Goal: Information Seeking & Learning: Learn about a topic

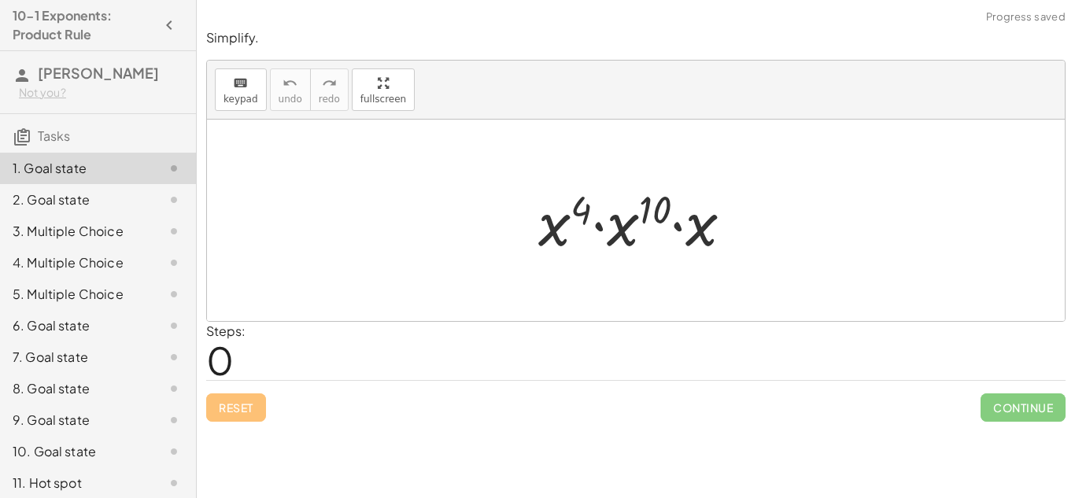
click at [461, 267] on div at bounding box center [636, 220] width 858 height 201
click at [635, 227] on div at bounding box center [641, 220] width 223 height 81
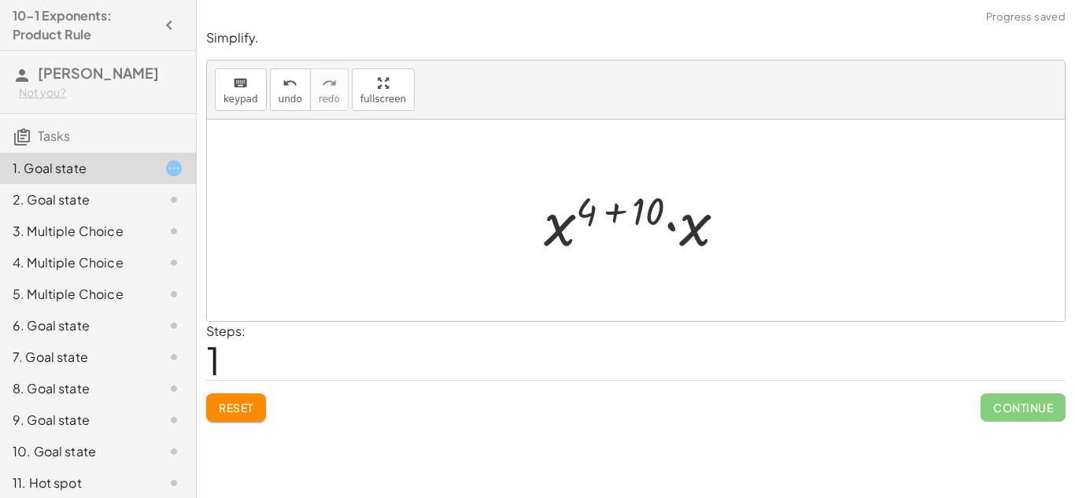
click at [614, 212] on div at bounding box center [641, 220] width 211 height 81
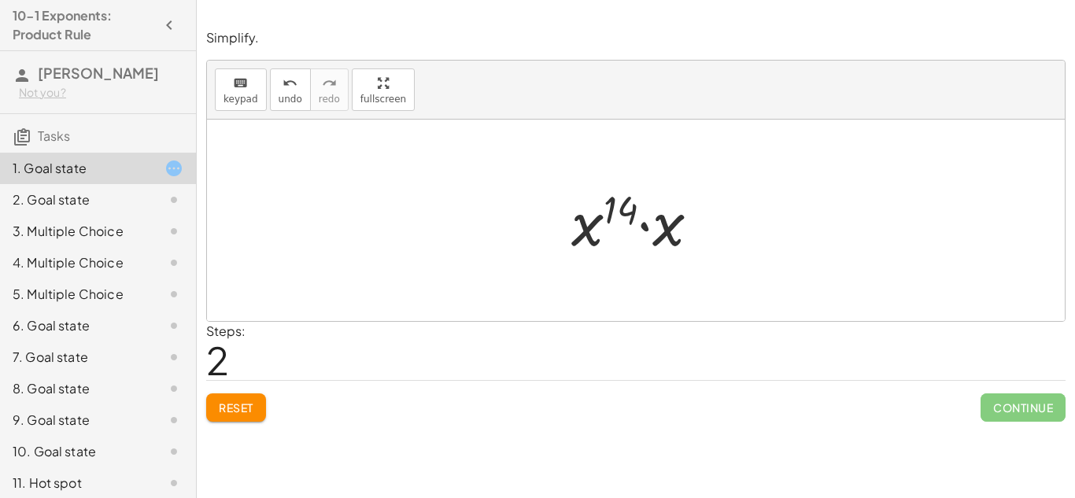
click at [751, 311] on div at bounding box center [636, 220] width 858 height 201
click at [619, 253] on div at bounding box center [641, 220] width 157 height 81
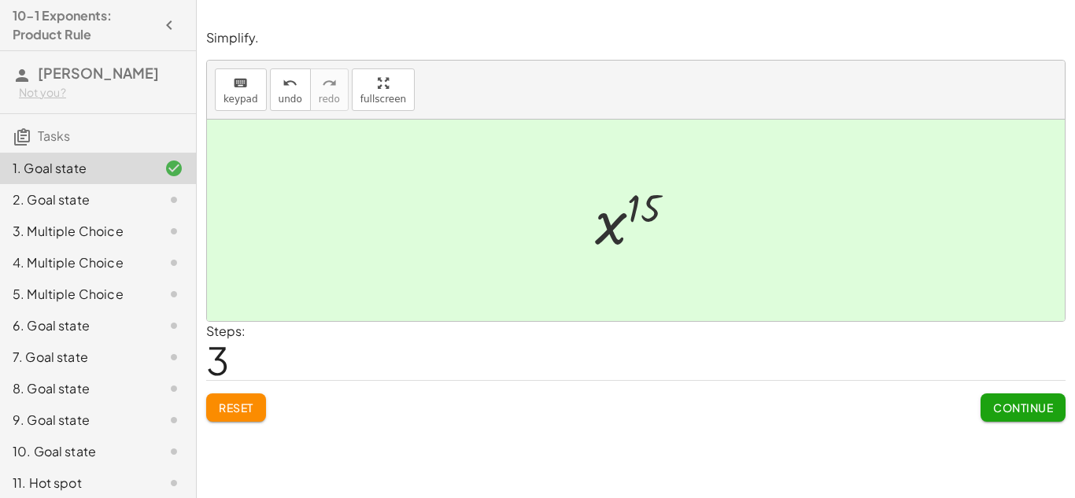
click at [1013, 411] on span "Continue" at bounding box center [1023, 407] width 60 height 14
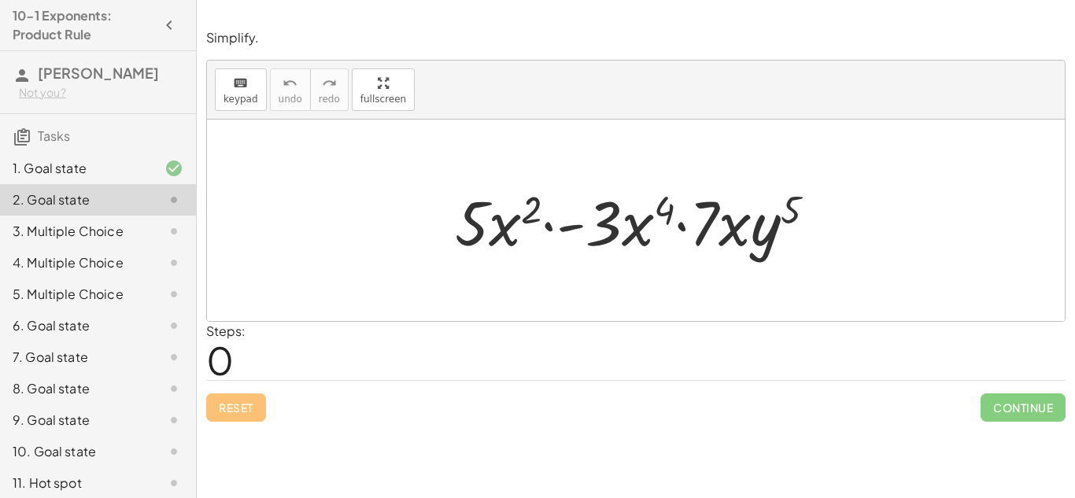
click at [489, 235] on div at bounding box center [641, 220] width 389 height 81
click at [622, 231] on div at bounding box center [641, 220] width 389 height 81
click at [652, 212] on div at bounding box center [641, 220] width 389 height 81
drag, startPoint x: 660, startPoint y: 208, endPoint x: 535, endPoint y: 203, distance: 125.2
click at [535, 203] on div at bounding box center [641, 220] width 389 height 81
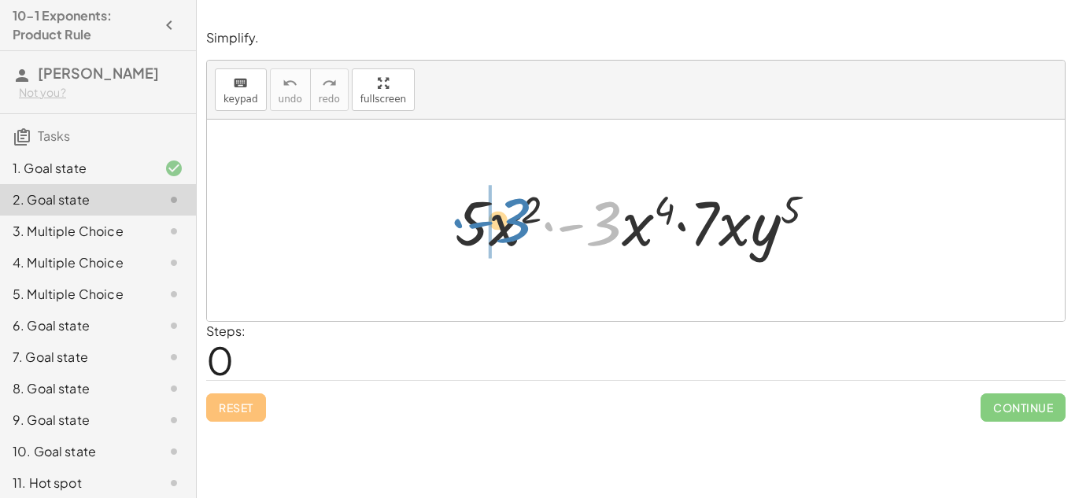
drag, startPoint x: 603, startPoint y: 218, endPoint x: 515, endPoint y: 215, distance: 88.2
click at [515, 215] on div at bounding box center [641, 220] width 389 height 81
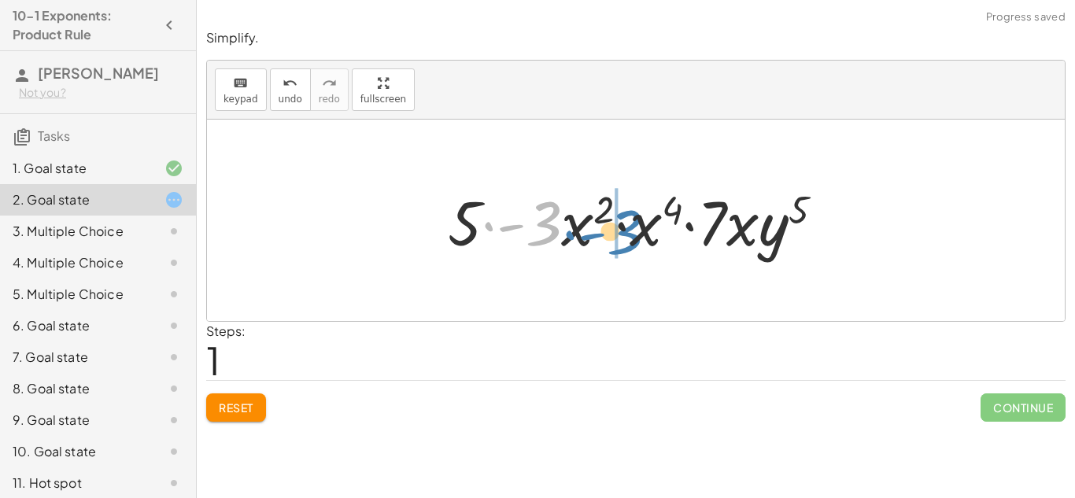
drag, startPoint x: 529, startPoint y: 221, endPoint x: 620, endPoint y: 232, distance: 91.9
click at [620, 232] on div at bounding box center [642, 220] width 404 height 81
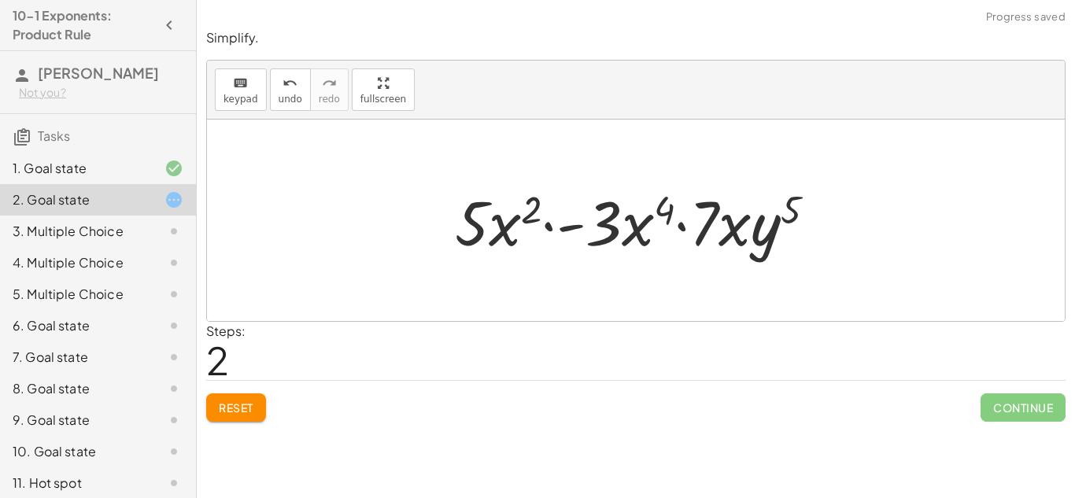
click at [482, 222] on div at bounding box center [641, 220] width 389 height 81
drag, startPoint x: 465, startPoint y: 227, endPoint x: 458, endPoint y: 231, distance: 8.1
click at [458, 231] on div at bounding box center [641, 220] width 389 height 81
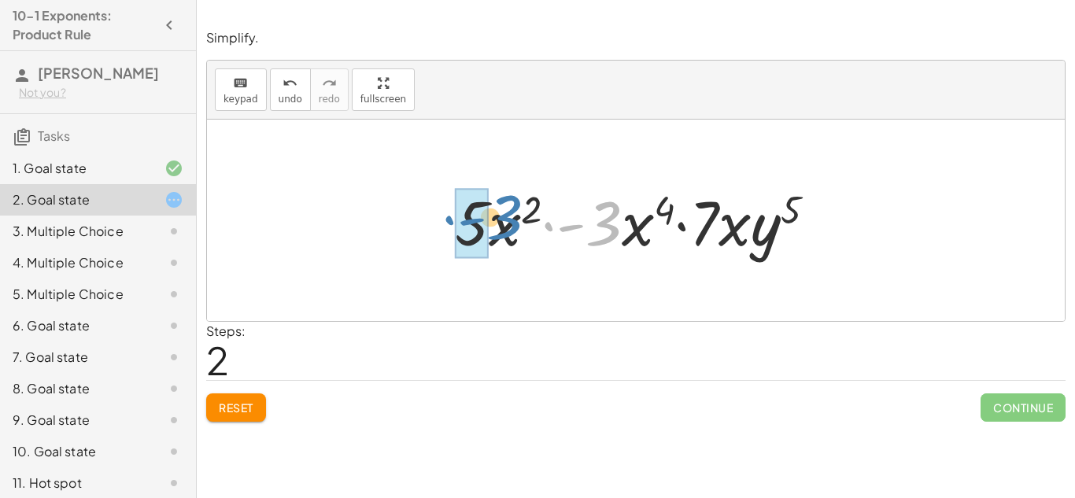
drag, startPoint x: 600, startPoint y: 232, endPoint x: 500, endPoint y: 226, distance: 100.1
click at [500, 226] on div at bounding box center [641, 220] width 389 height 81
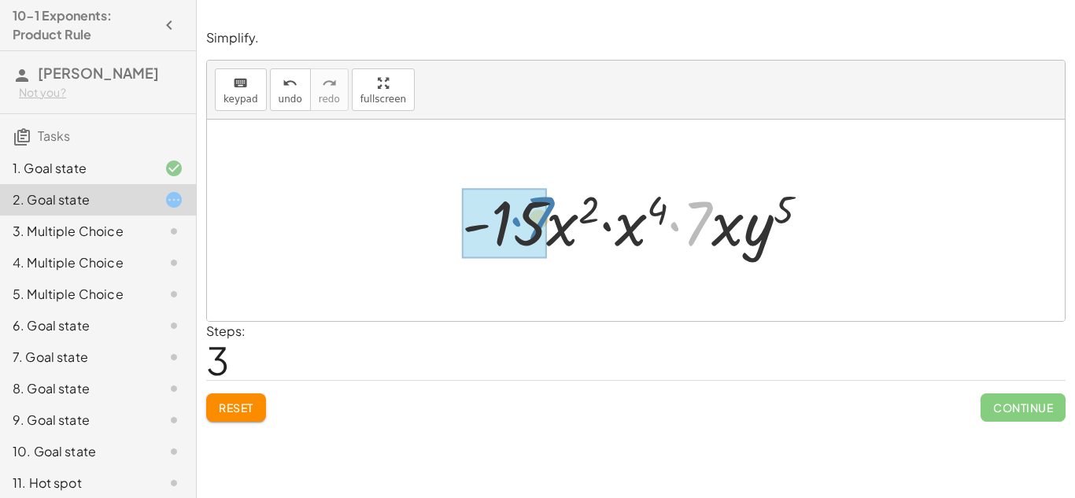
drag, startPoint x: 692, startPoint y: 230, endPoint x: 533, endPoint y: 225, distance: 159.8
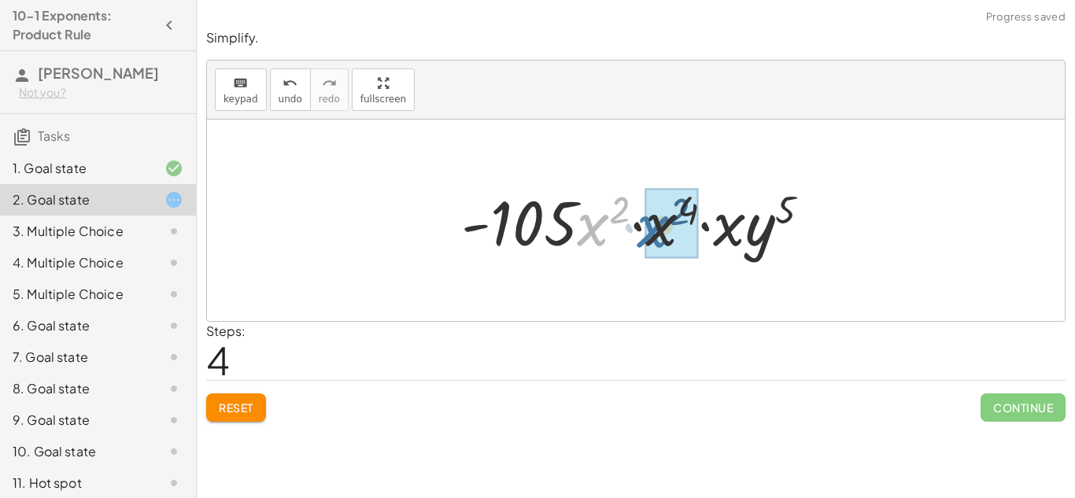
drag, startPoint x: 596, startPoint y: 232, endPoint x: 656, endPoint y: 234, distance: 60.6
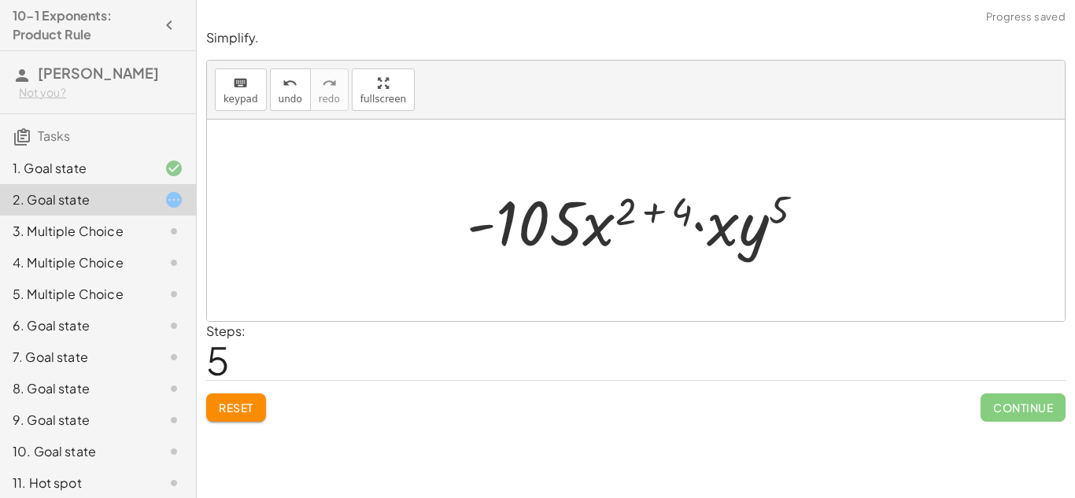
click at [252, 404] on span "Reset" at bounding box center [236, 407] width 35 height 14
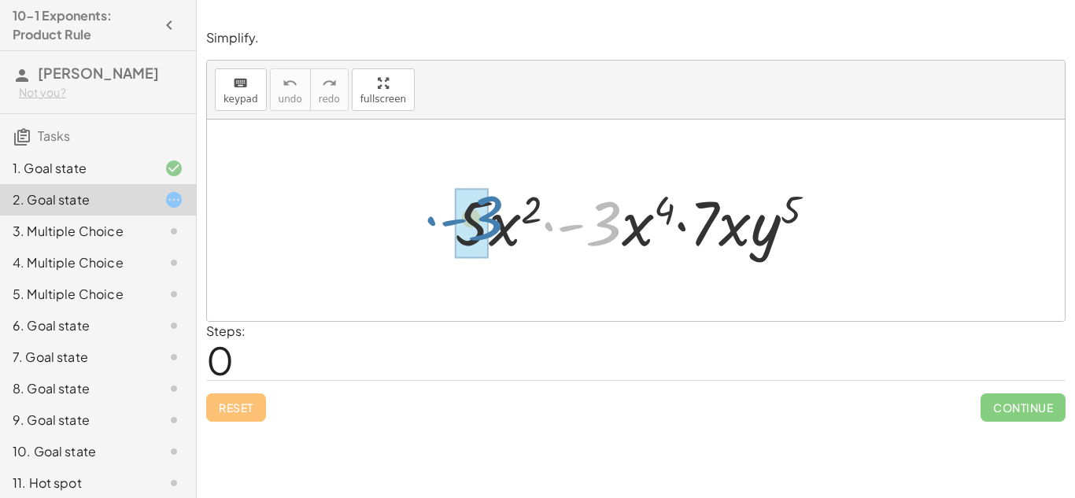
drag, startPoint x: 596, startPoint y: 227, endPoint x: 478, endPoint y: 221, distance: 118.1
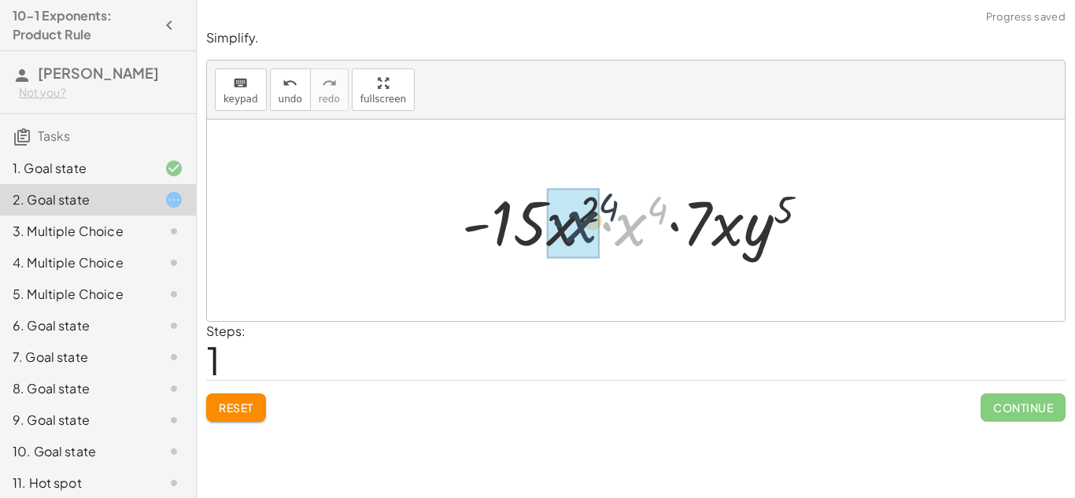
drag, startPoint x: 627, startPoint y: 233, endPoint x: 571, endPoint y: 230, distance: 55.9
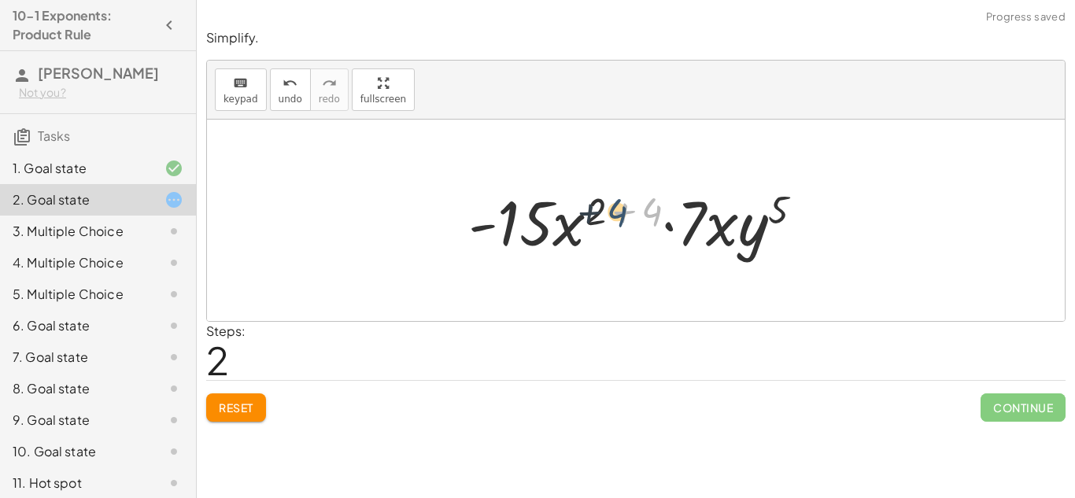
drag, startPoint x: 648, startPoint y: 209, endPoint x: 607, endPoint y: 209, distance: 41.7
click at [607, 209] on div at bounding box center [641, 220] width 363 height 81
drag, startPoint x: 603, startPoint y: 208, endPoint x: 656, endPoint y: 209, distance: 53.5
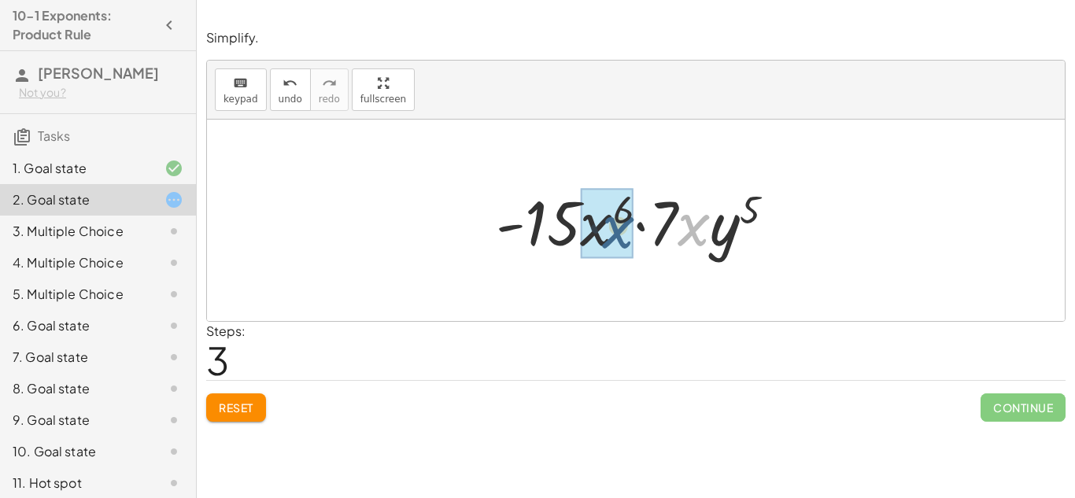
drag, startPoint x: 700, startPoint y: 227, endPoint x: 607, endPoint y: 227, distance: 92.8
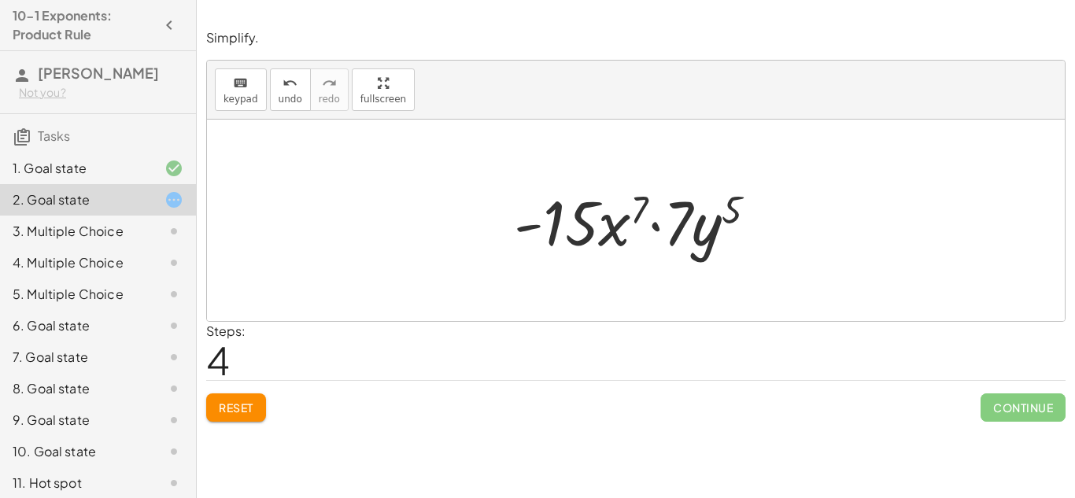
click at [218, 419] on button "Reset" at bounding box center [236, 407] width 60 height 28
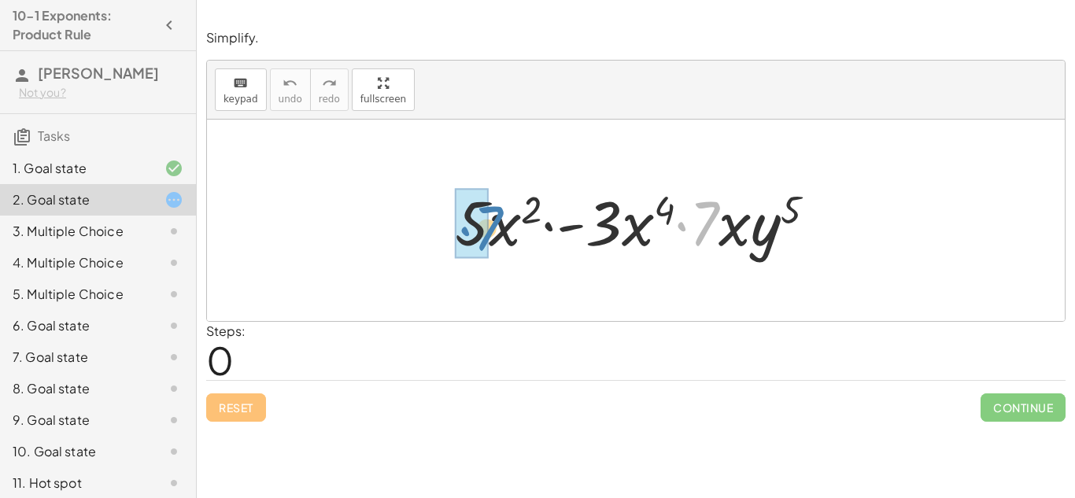
drag, startPoint x: 698, startPoint y: 230, endPoint x: 473, endPoint y: 234, distance: 225.1
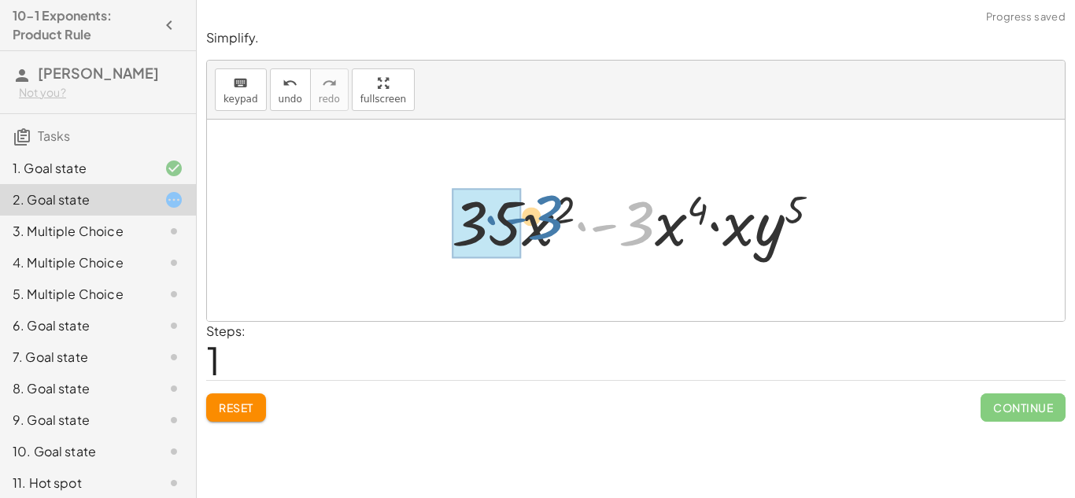
drag, startPoint x: 640, startPoint y: 234, endPoint x: 528, endPoint y: 231, distance: 112.6
click at [528, 231] on div at bounding box center [642, 220] width 396 height 81
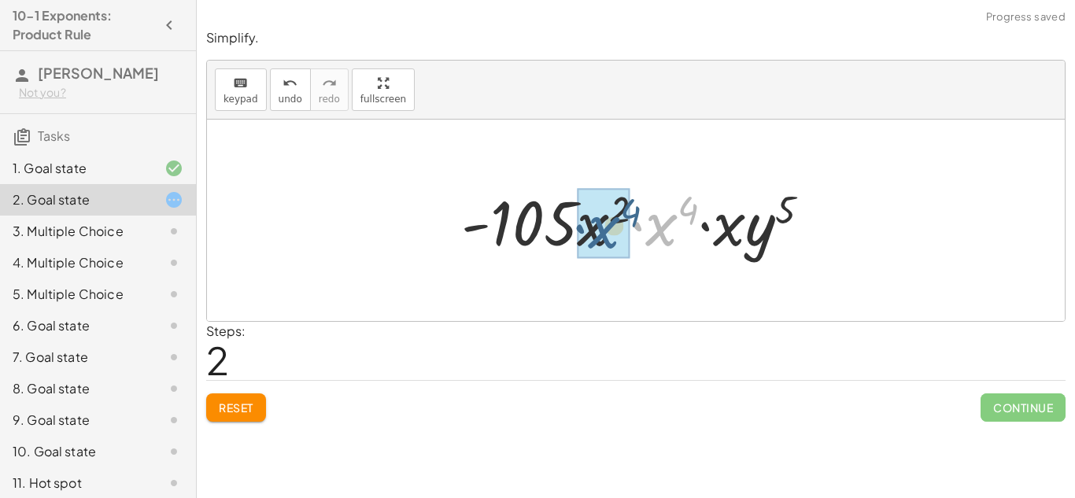
drag, startPoint x: 667, startPoint y: 222, endPoint x: 606, endPoint y: 223, distance: 61.4
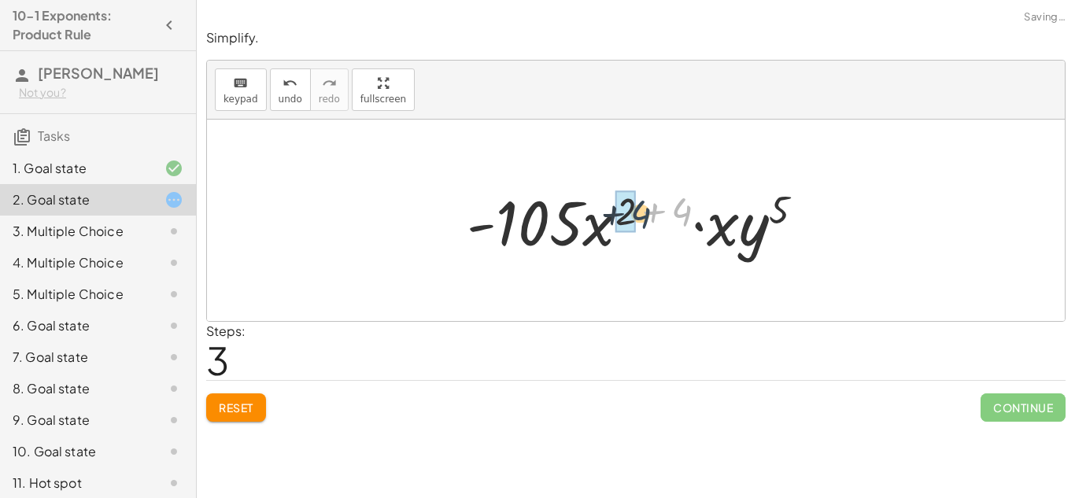
drag, startPoint x: 681, startPoint y: 211, endPoint x: 634, endPoint y: 212, distance: 47.2
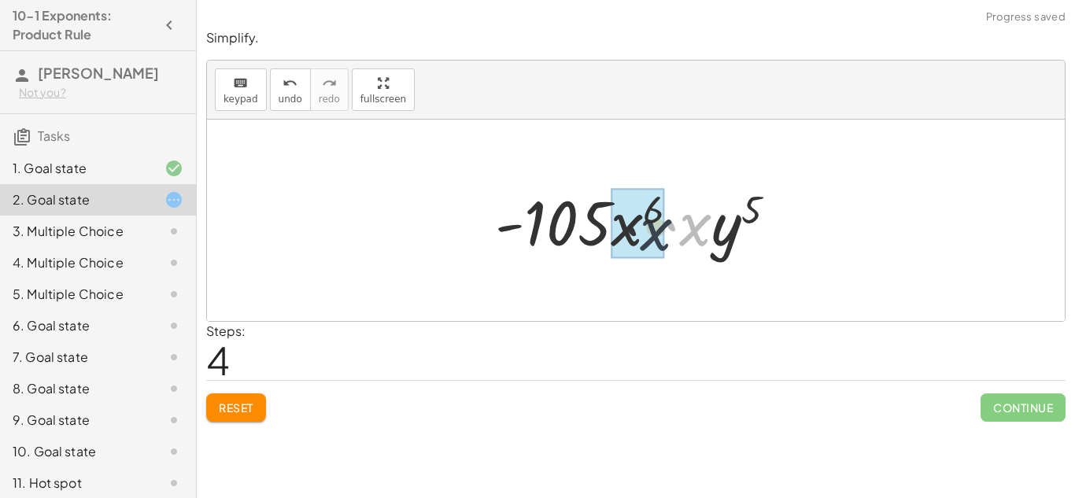
drag, startPoint x: 698, startPoint y: 234, endPoint x: 633, endPoint y: 234, distance: 64.5
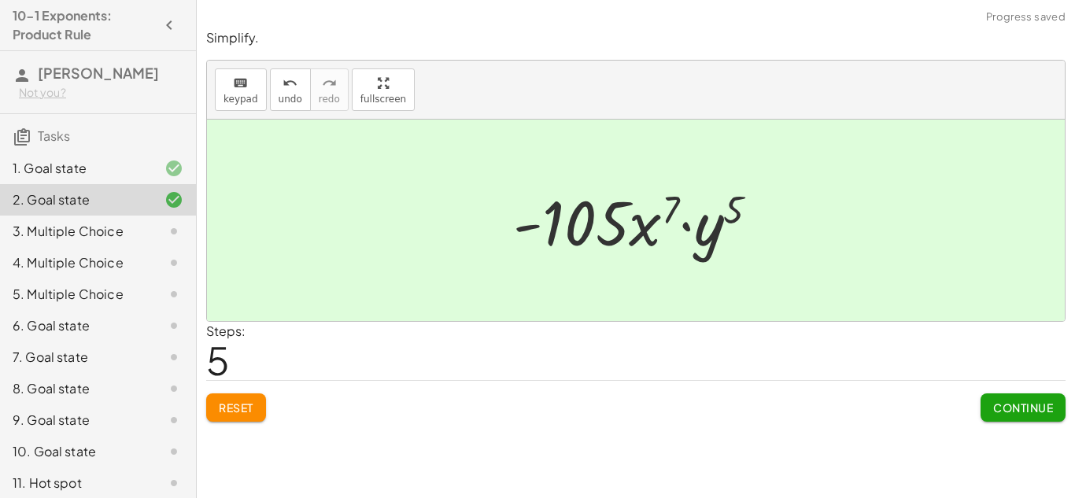
click at [1005, 415] on button "Continue" at bounding box center [1022, 407] width 85 height 28
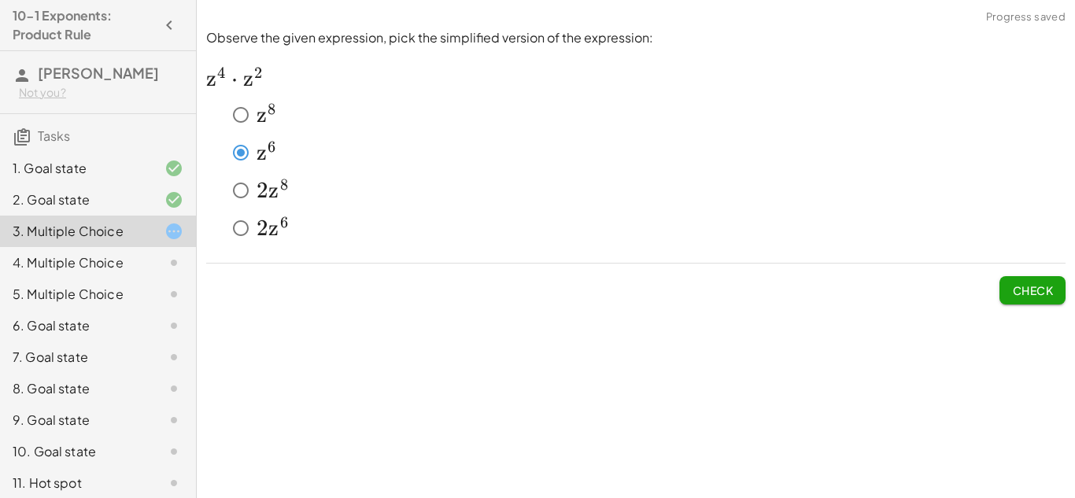
click at [1016, 289] on span "Check" at bounding box center [1032, 290] width 41 height 14
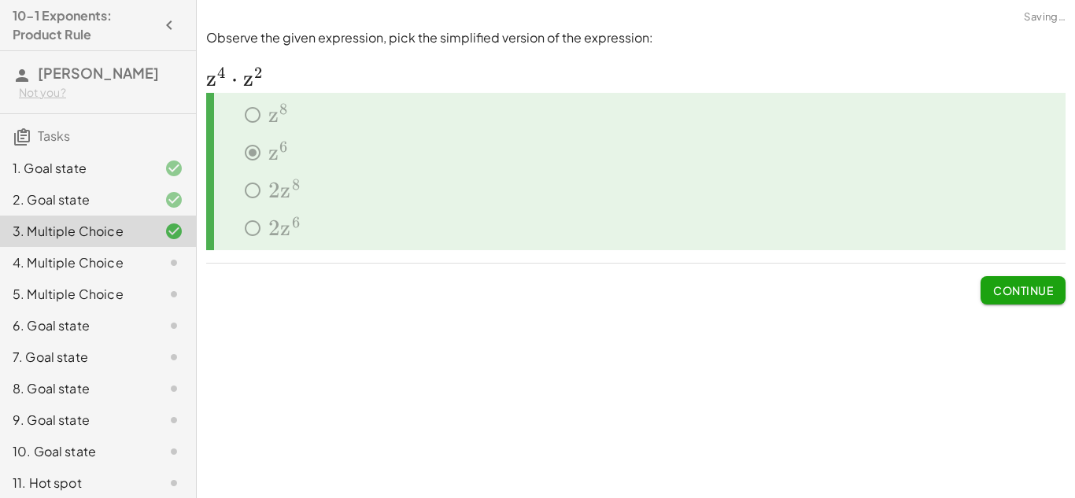
click at [1015, 292] on span "Continue" at bounding box center [1023, 290] width 60 height 14
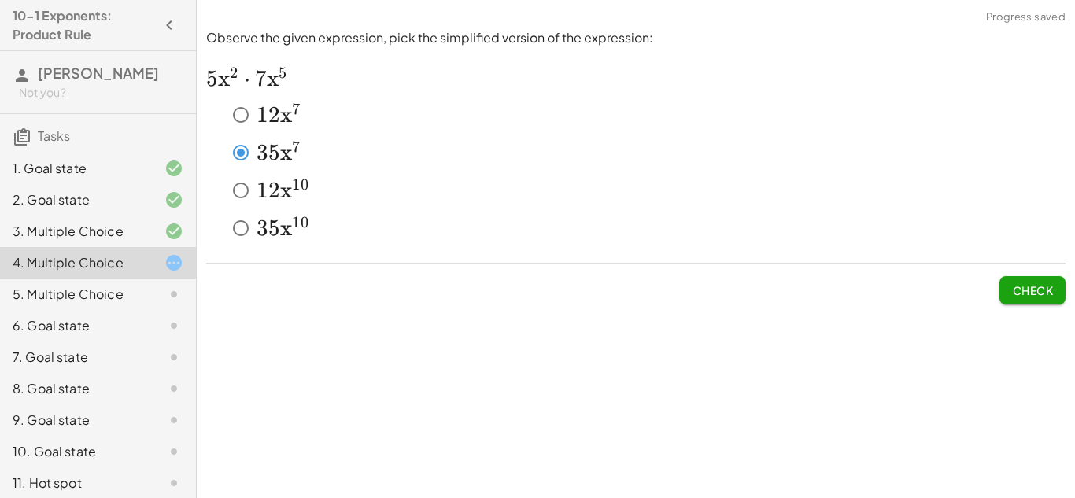
click at [1033, 296] on span "Check" at bounding box center [1032, 290] width 41 height 14
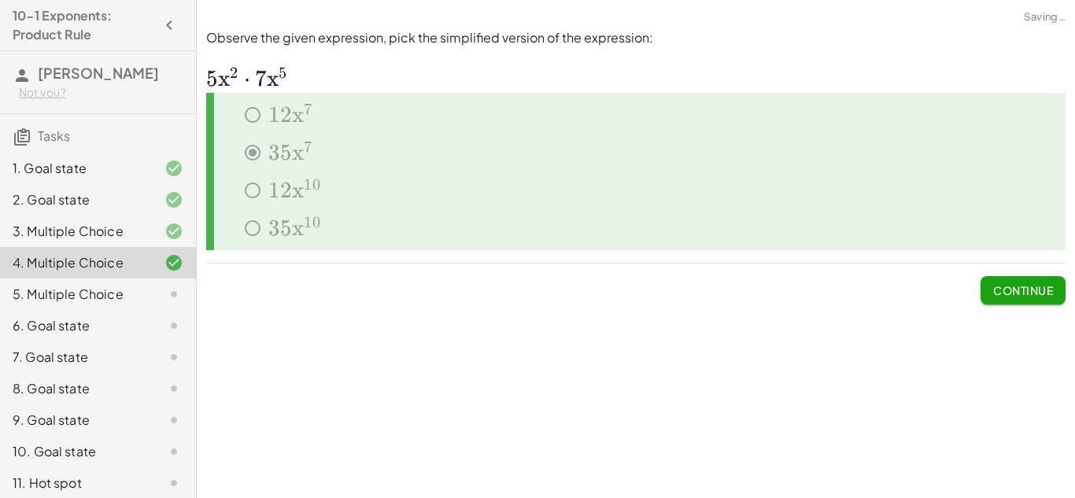
click at [1033, 297] on button "Continue" at bounding box center [1022, 290] width 85 height 28
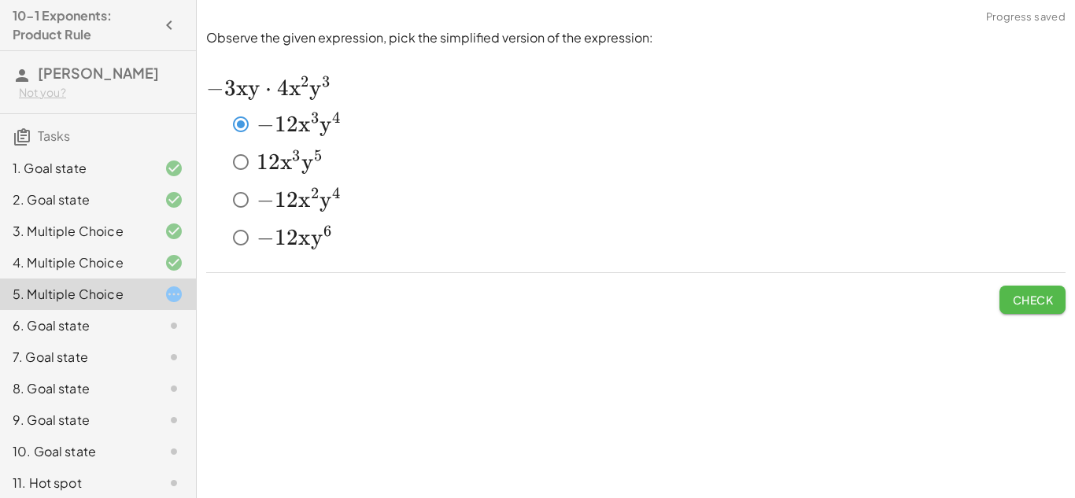
click at [1045, 293] on span "Check" at bounding box center [1032, 300] width 41 height 14
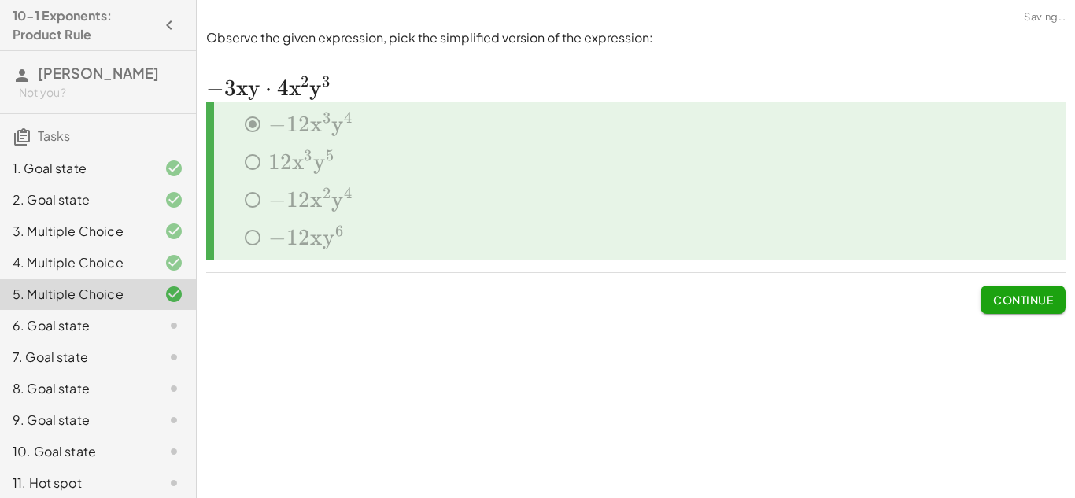
click at [1044, 296] on span "Continue" at bounding box center [1023, 300] width 60 height 14
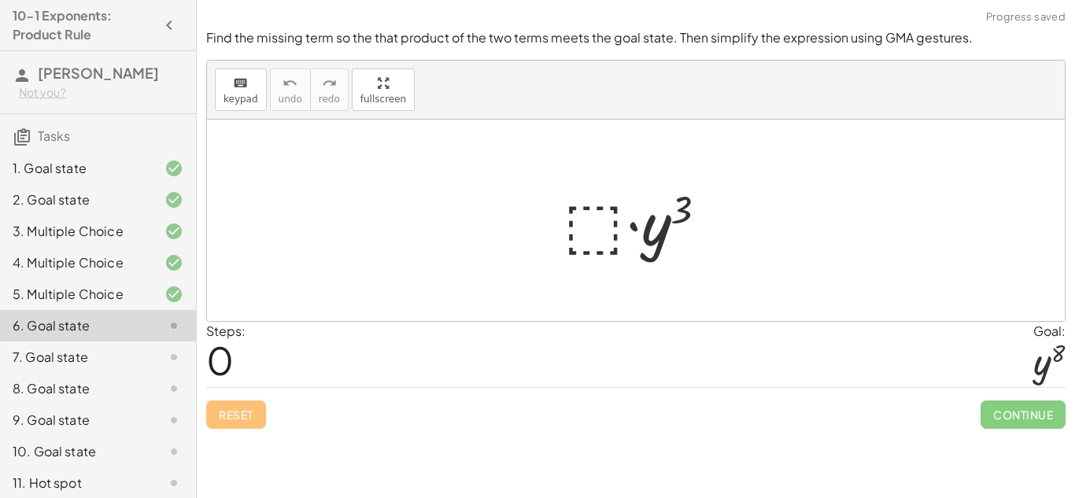
click at [596, 231] on div at bounding box center [641, 220] width 172 height 81
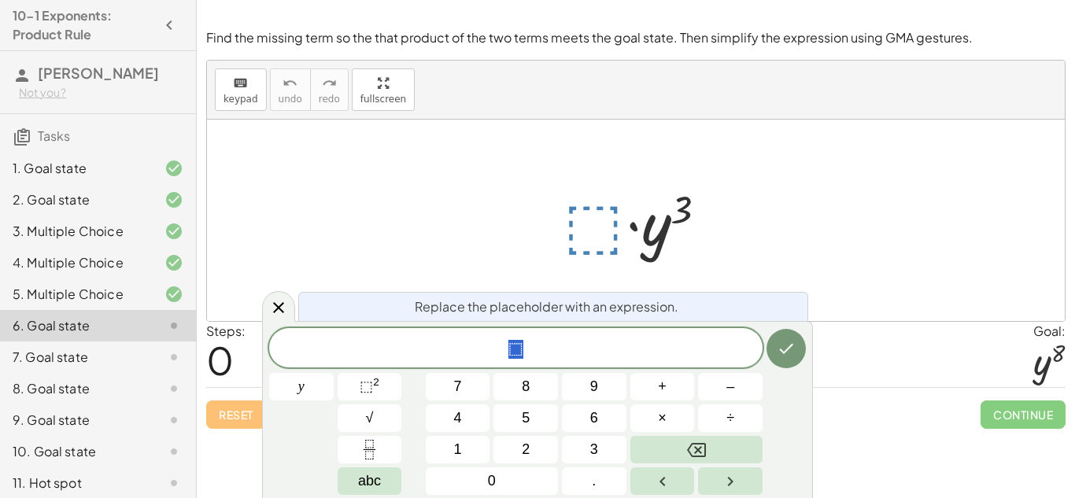
scroll to position [2, 0]
click at [353, 386] on button "⬚ 2" at bounding box center [370, 387] width 65 height 28
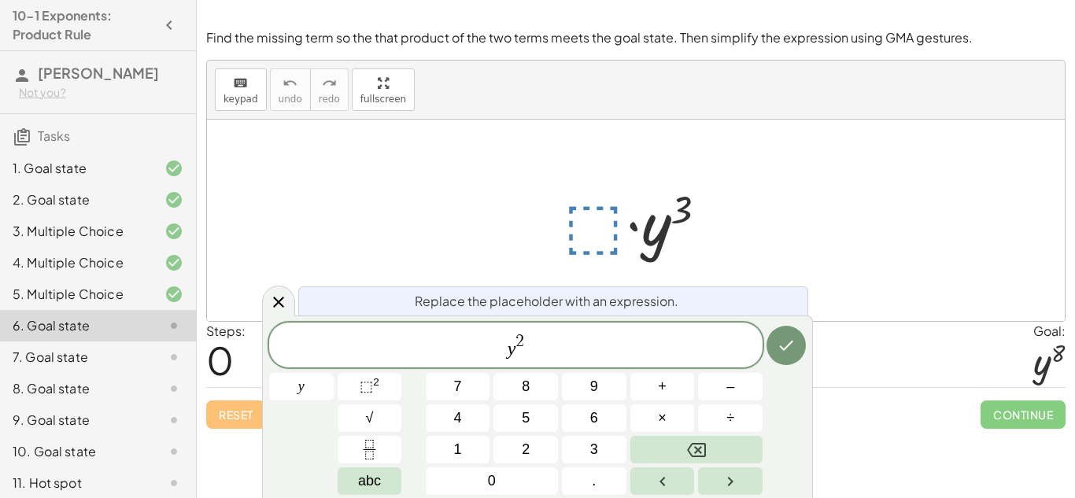
click at [523, 343] on span "2" at bounding box center [519, 342] width 9 height 17
click at [776, 352] on icon "Done" at bounding box center [785, 345] width 19 height 19
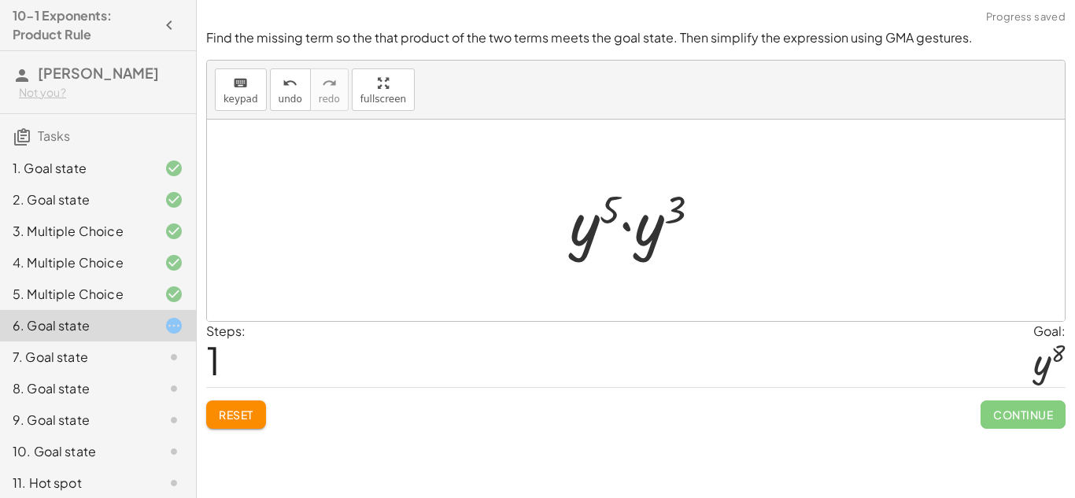
click at [0, 0] on div "Find the missing term so the that product of the two terms meets the goal state…" at bounding box center [0, 0] width 0 height 0
click at [610, 214] on div at bounding box center [641, 220] width 159 height 81
drag, startPoint x: 616, startPoint y: 218, endPoint x: 669, endPoint y: 232, distance: 54.6
click at [669, 232] on div at bounding box center [641, 220] width 159 height 81
drag, startPoint x: 678, startPoint y: 205, endPoint x: 603, endPoint y: 201, distance: 75.6
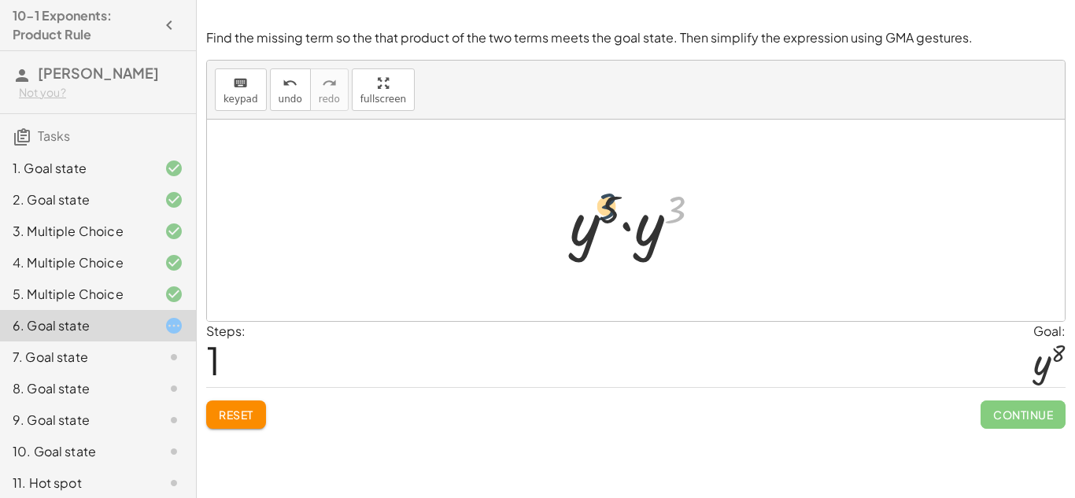
click at [603, 201] on div at bounding box center [641, 220] width 159 height 81
drag, startPoint x: 609, startPoint y: 203, endPoint x: 676, endPoint y: 205, distance: 66.9
click at [676, 205] on div at bounding box center [641, 220] width 159 height 81
drag, startPoint x: 649, startPoint y: 244, endPoint x: 597, endPoint y: 238, distance: 52.2
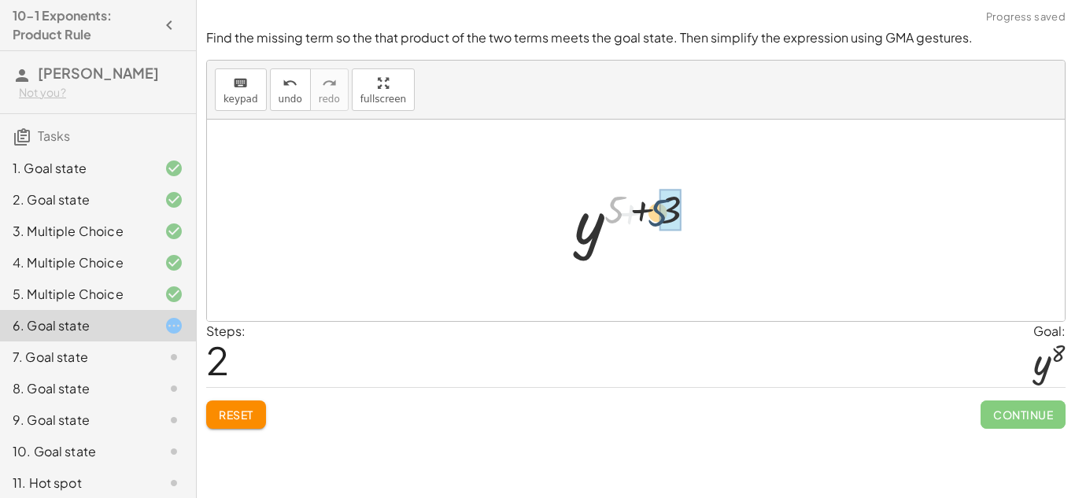
drag, startPoint x: 619, startPoint y: 209, endPoint x: 669, endPoint y: 212, distance: 49.7
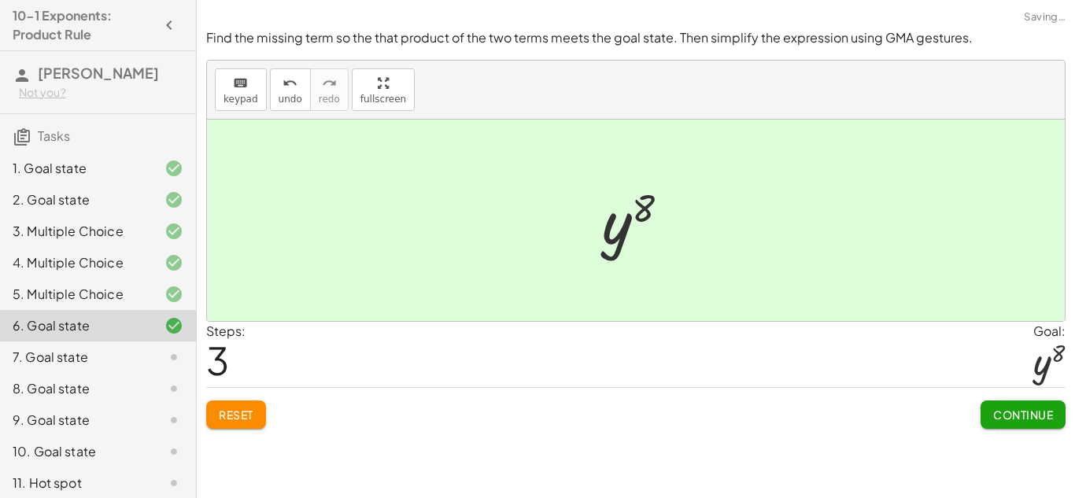
click at [1038, 417] on span "Continue" at bounding box center [1023, 415] width 60 height 14
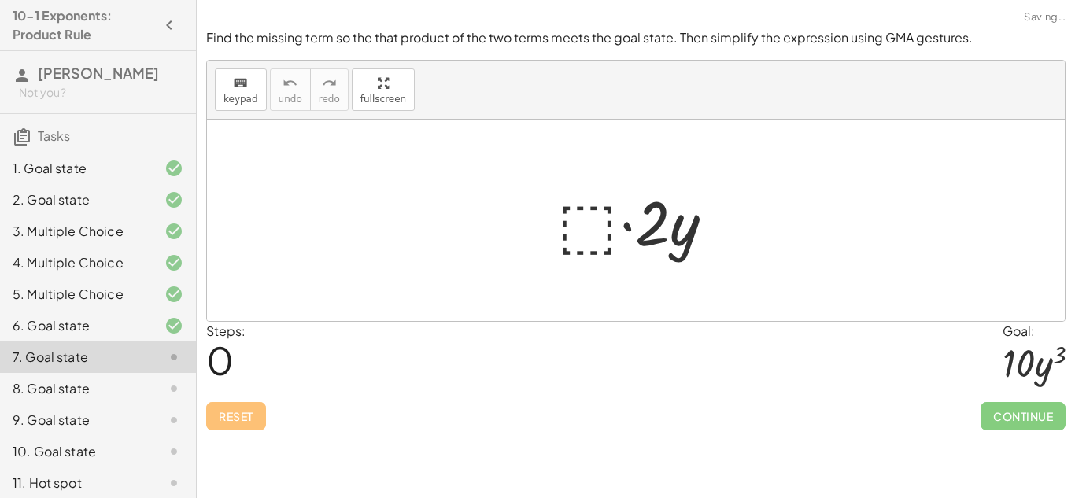
click at [565, 234] on div at bounding box center [641, 220] width 185 height 81
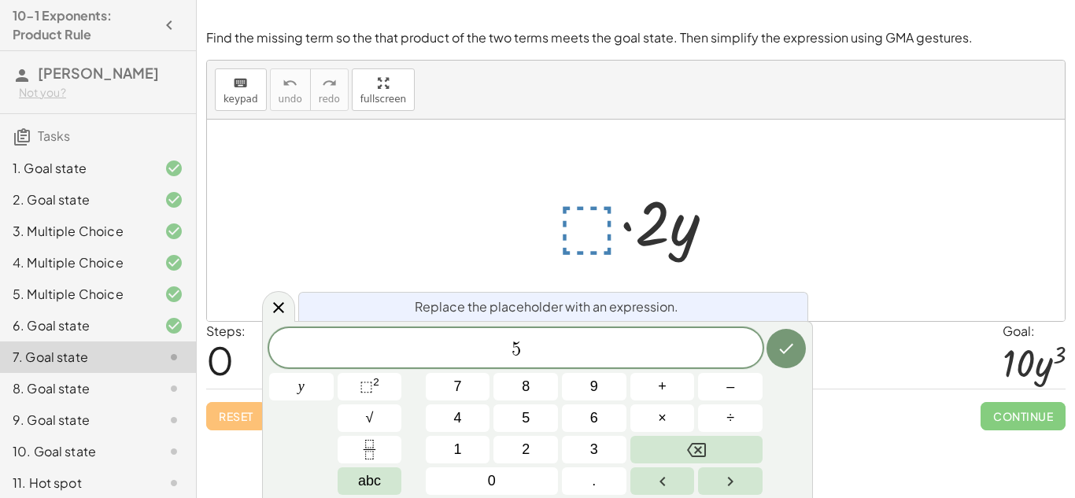
scroll to position [4, 0]
click at [364, 394] on span "⬚" at bounding box center [366, 386] width 13 height 16
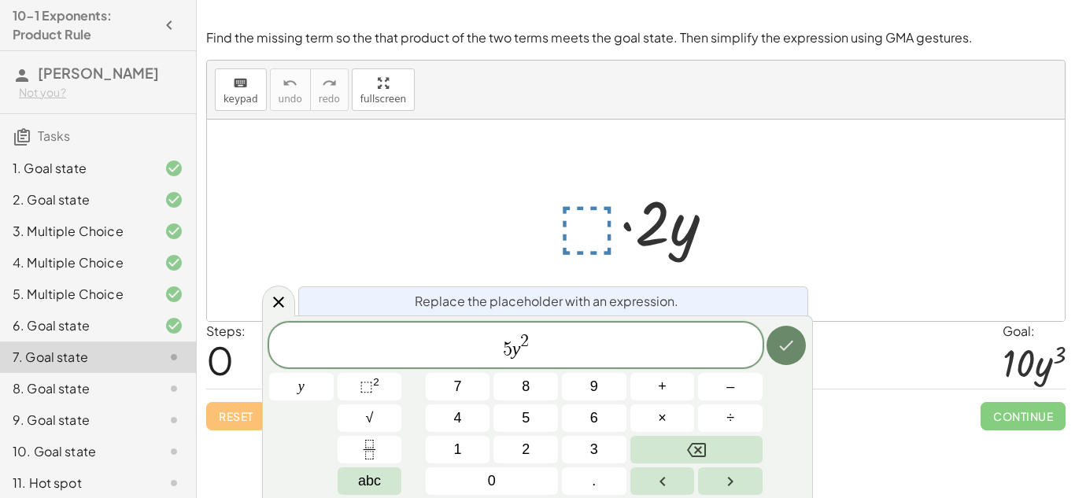
click at [783, 344] on icon "Done" at bounding box center [785, 345] width 19 height 19
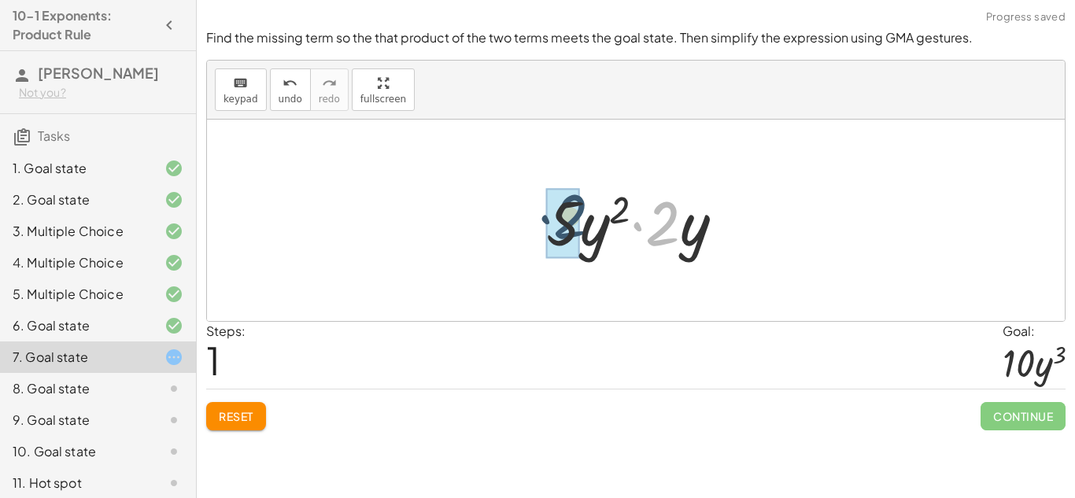
drag, startPoint x: 663, startPoint y: 231, endPoint x: 567, endPoint y: 223, distance: 96.3
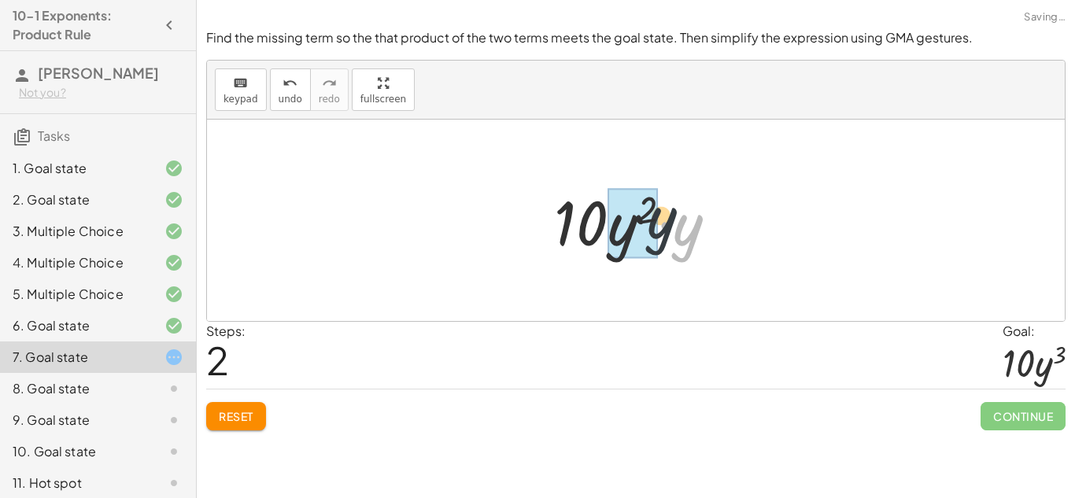
drag, startPoint x: 677, startPoint y: 241, endPoint x: 635, endPoint y: 231, distance: 42.8
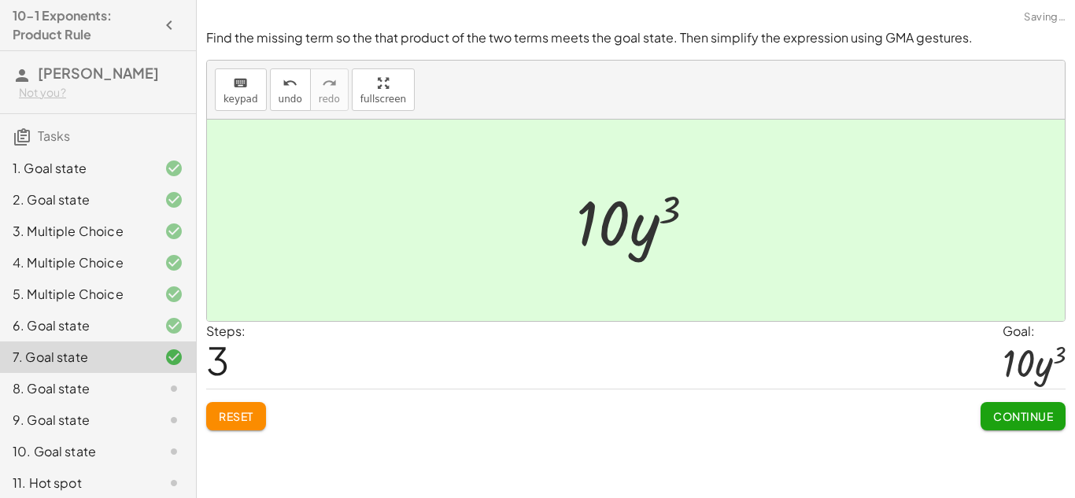
click at [1004, 418] on span "Continue" at bounding box center [1023, 416] width 60 height 14
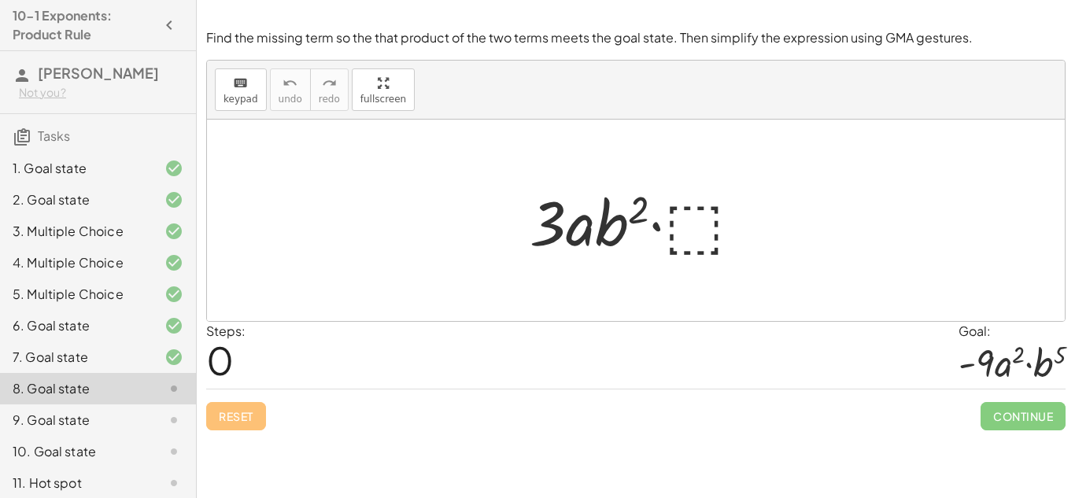
scroll to position [39, 0]
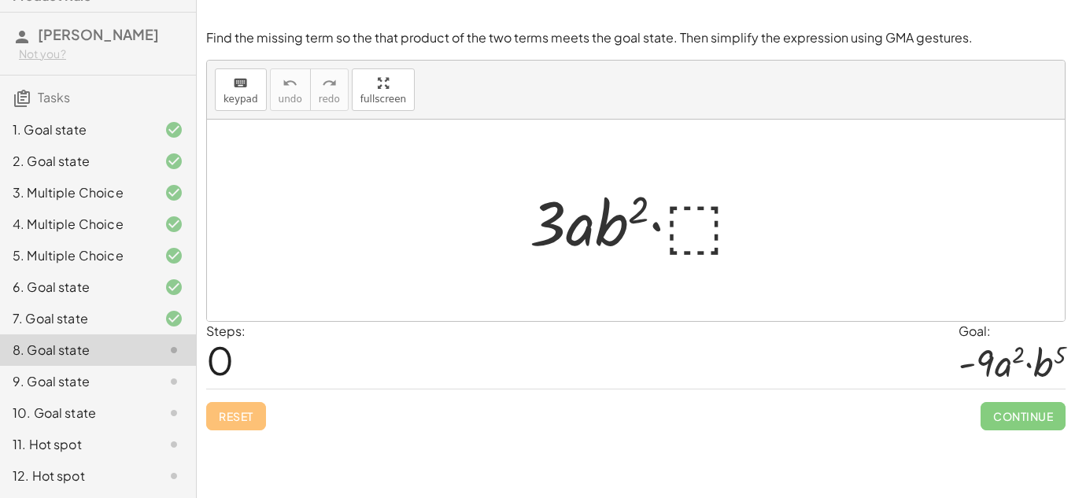
click at [696, 216] on div at bounding box center [642, 220] width 241 height 81
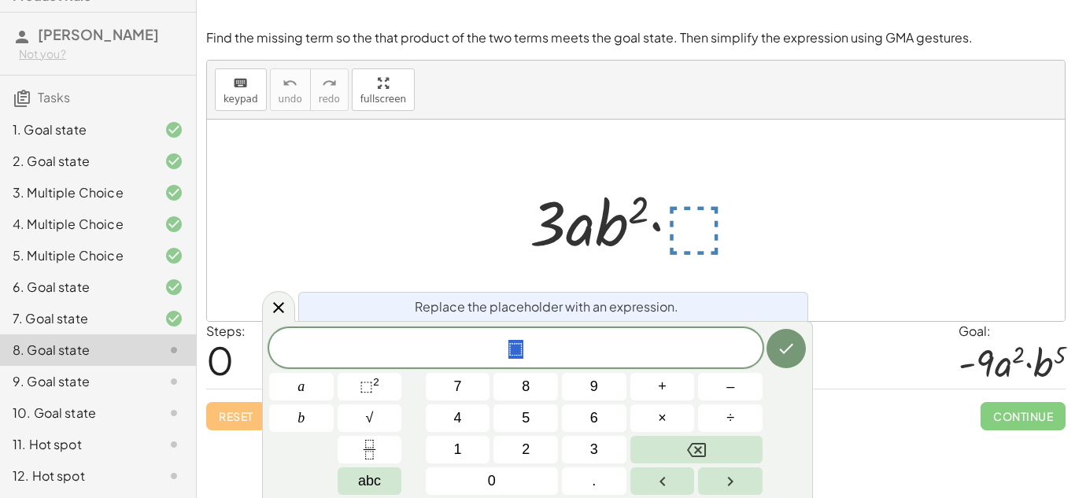
scroll to position [6, 0]
click at [356, 387] on button "⬚ 2" at bounding box center [370, 387] width 65 height 28
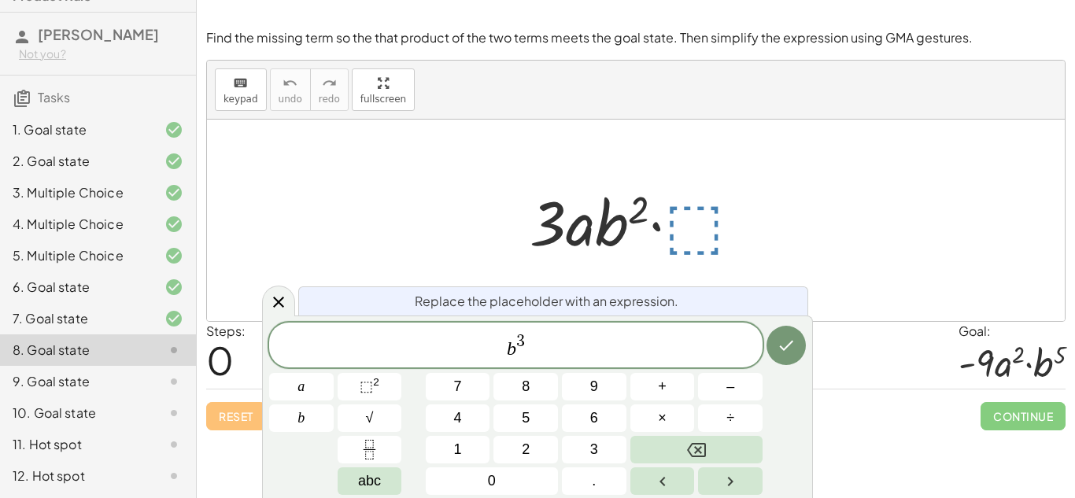
click at [506, 345] on span "b 3 ​" at bounding box center [515, 346] width 493 height 28
click at [381, 385] on button "⬚ 2" at bounding box center [370, 387] width 65 height 28
click at [496, 349] on span "a 1 ​ b 3" at bounding box center [515, 346] width 493 height 28
click at [783, 352] on icon "Done" at bounding box center [785, 345] width 19 height 19
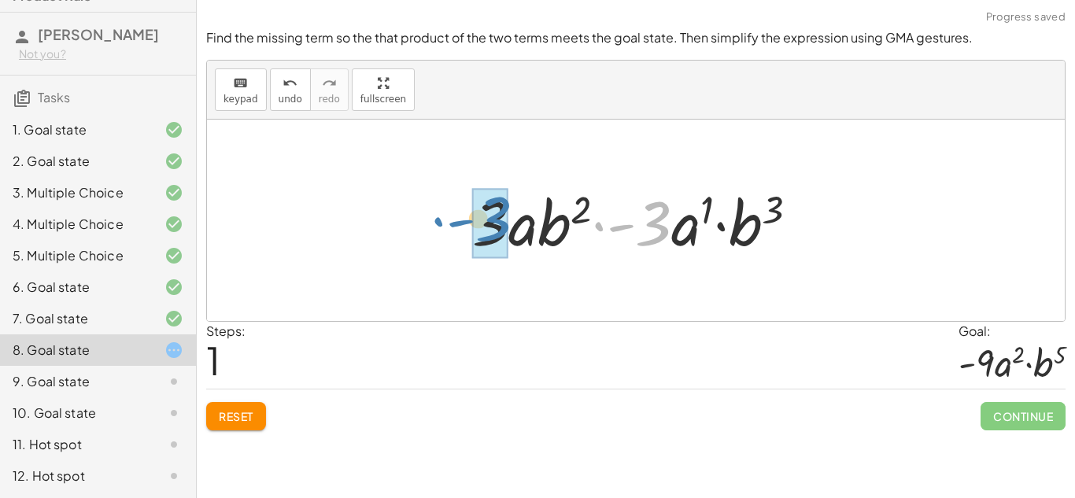
drag, startPoint x: 648, startPoint y: 228, endPoint x: 488, endPoint y: 223, distance: 160.6
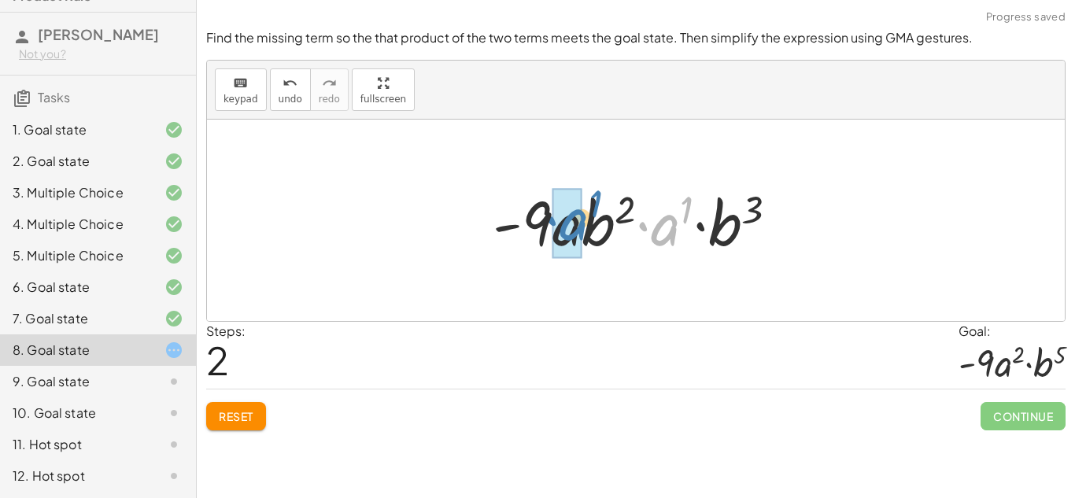
drag, startPoint x: 663, startPoint y: 232, endPoint x: 570, endPoint y: 227, distance: 93.8
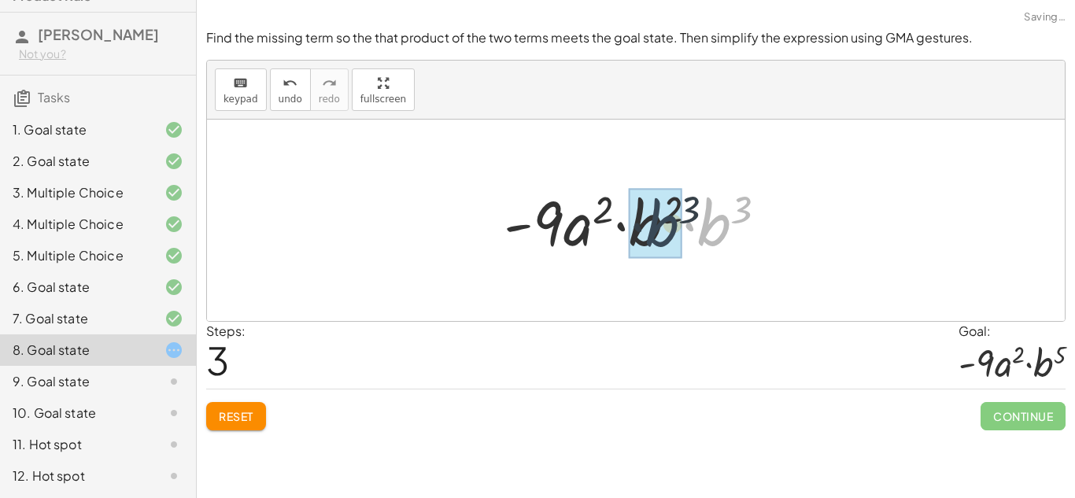
drag, startPoint x: 715, startPoint y: 221, endPoint x: 656, endPoint y: 221, distance: 59.0
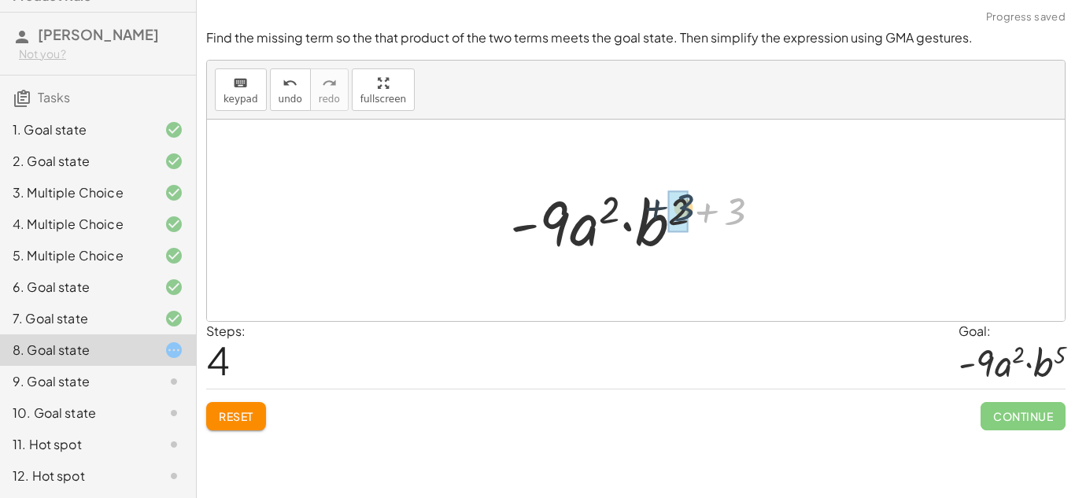
drag, startPoint x: 737, startPoint y: 216, endPoint x: 684, endPoint y: 212, distance: 53.6
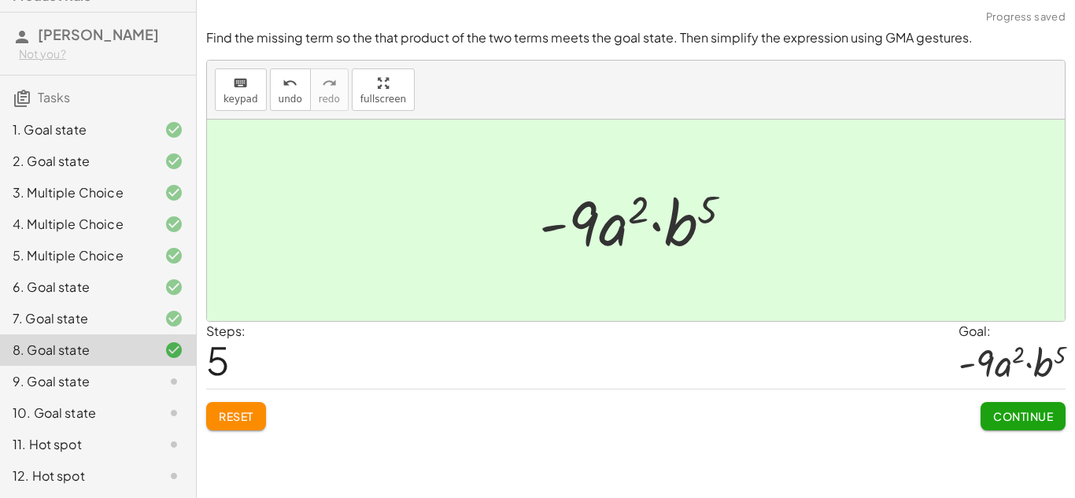
click at [1007, 425] on button "Continue" at bounding box center [1022, 416] width 85 height 28
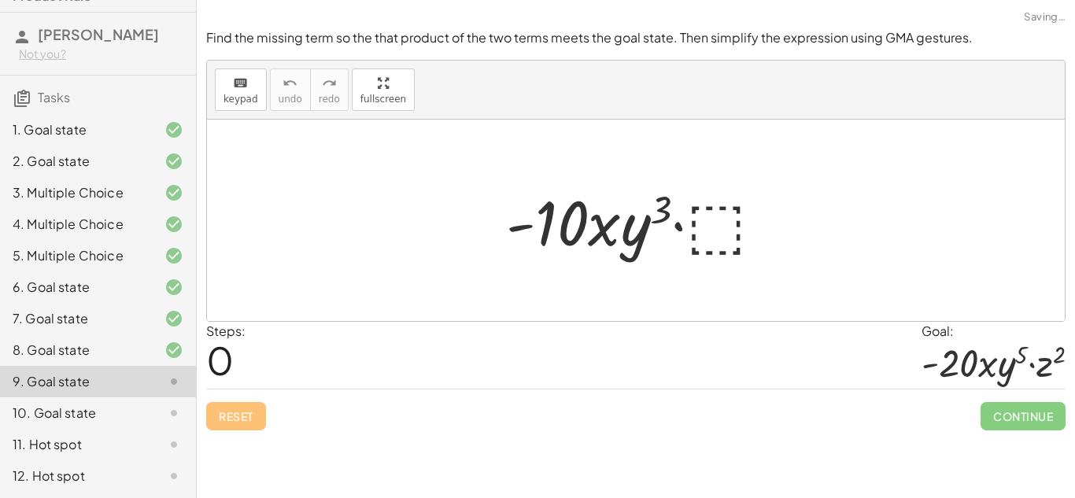
click at [718, 223] on div at bounding box center [641, 220] width 286 height 81
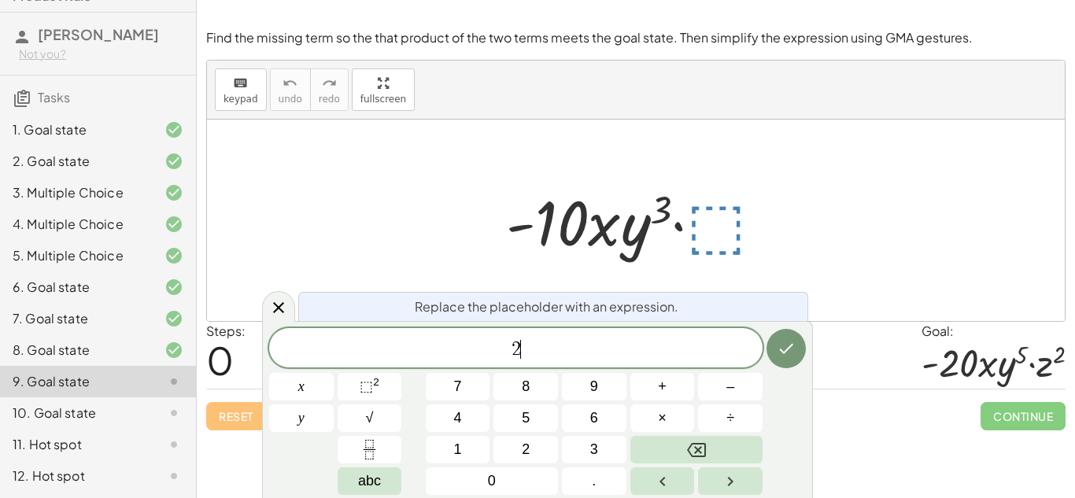
scroll to position [9, 0]
click at [373, 388] on sup "2" at bounding box center [376, 382] width 6 height 12
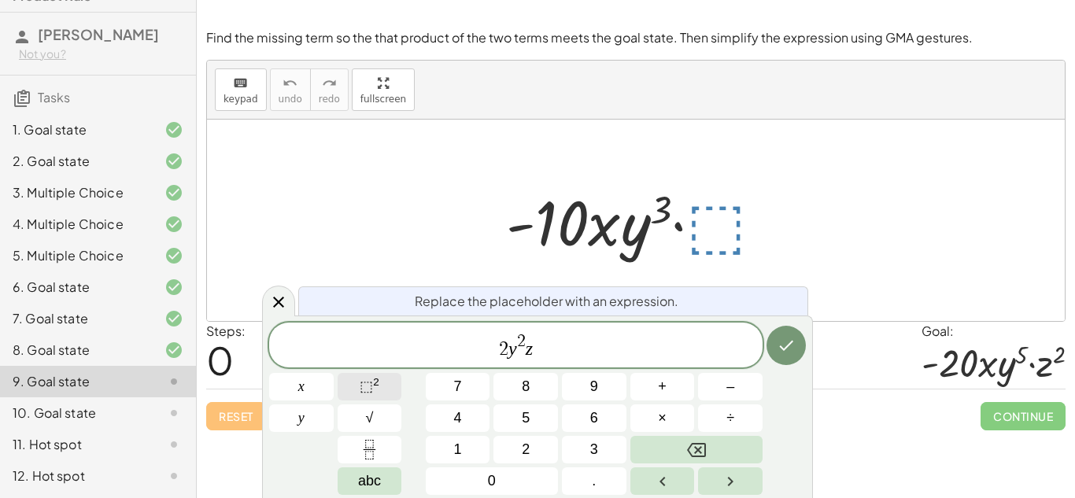
click at [370, 389] on span "⬚" at bounding box center [366, 386] width 13 height 16
click at [795, 352] on icon "Done" at bounding box center [785, 345] width 19 height 19
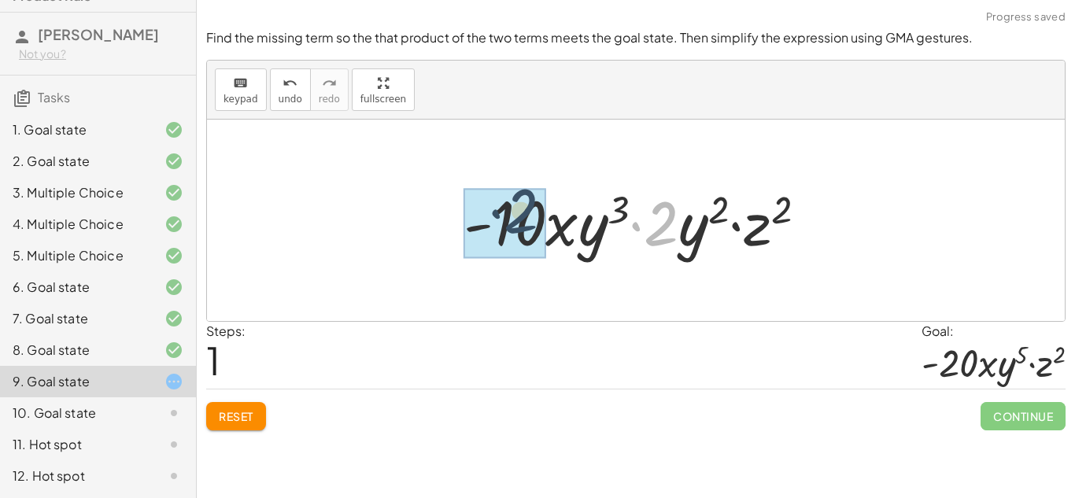
drag, startPoint x: 662, startPoint y: 228, endPoint x: 506, endPoint y: 216, distance: 157.1
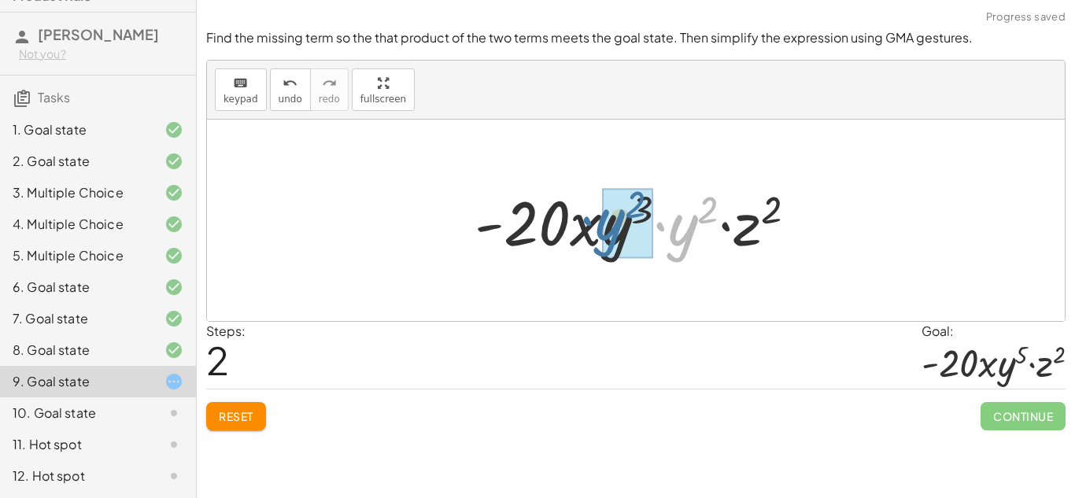
drag, startPoint x: 673, startPoint y: 242, endPoint x: 599, endPoint y: 236, distance: 74.2
click at [599, 236] on div at bounding box center [642, 220] width 350 height 81
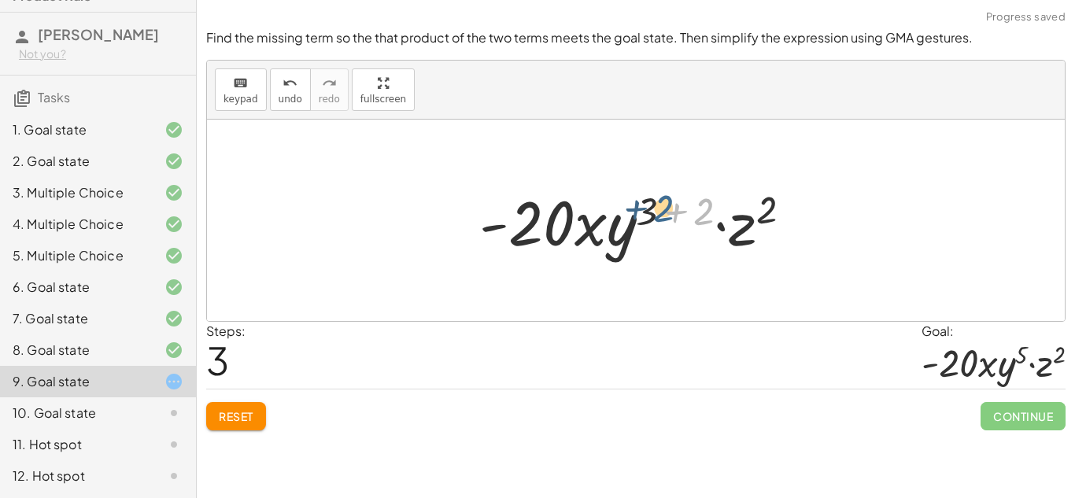
drag, startPoint x: 700, startPoint y: 215, endPoint x: 659, endPoint y: 212, distance: 41.0
click at [659, 212] on div at bounding box center [641, 220] width 341 height 81
drag, startPoint x: 650, startPoint y: 209, endPoint x: 702, endPoint y: 216, distance: 52.3
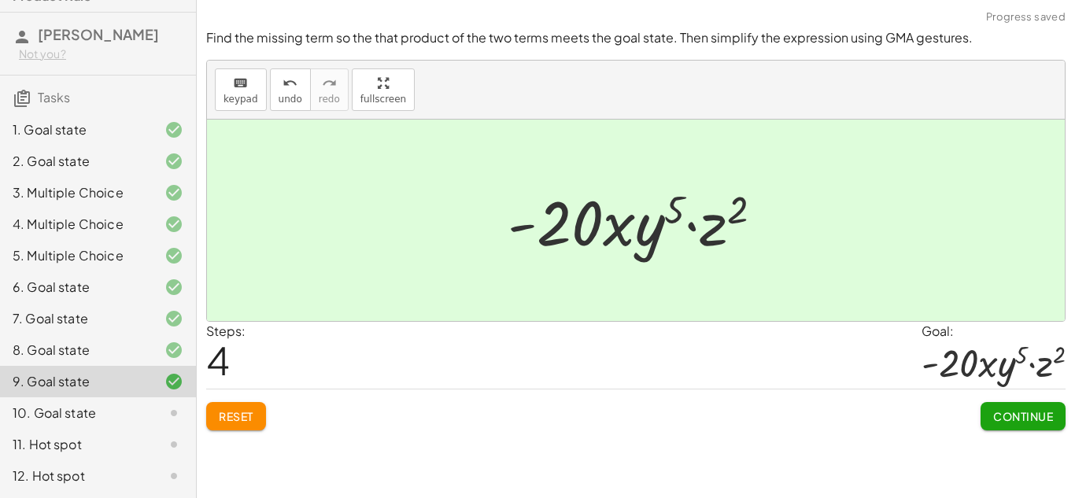
click at [1019, 418] on span "Continue" at bounding box center [1023, 416] width 60 height 14
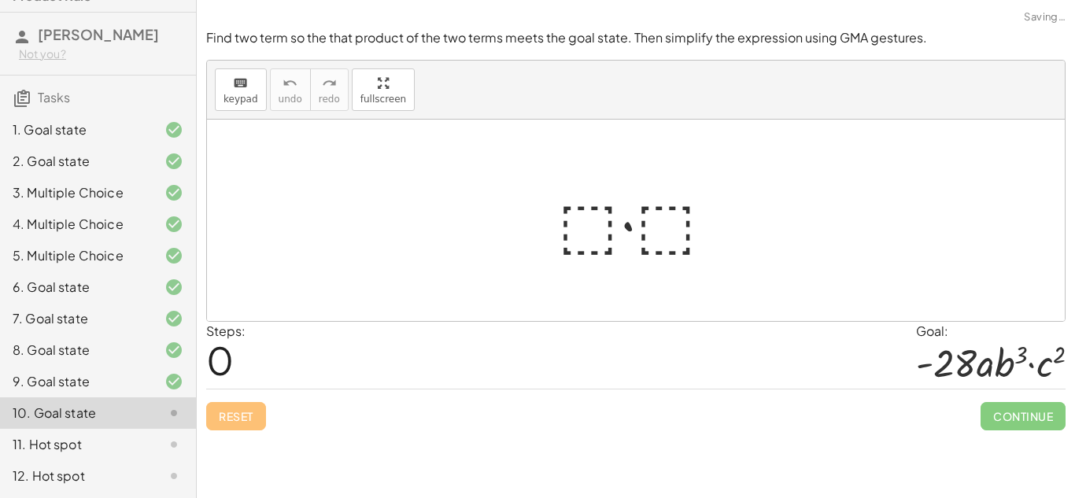
click at [577, 220] on div at bounding box center [642, 220] width 184 height 81
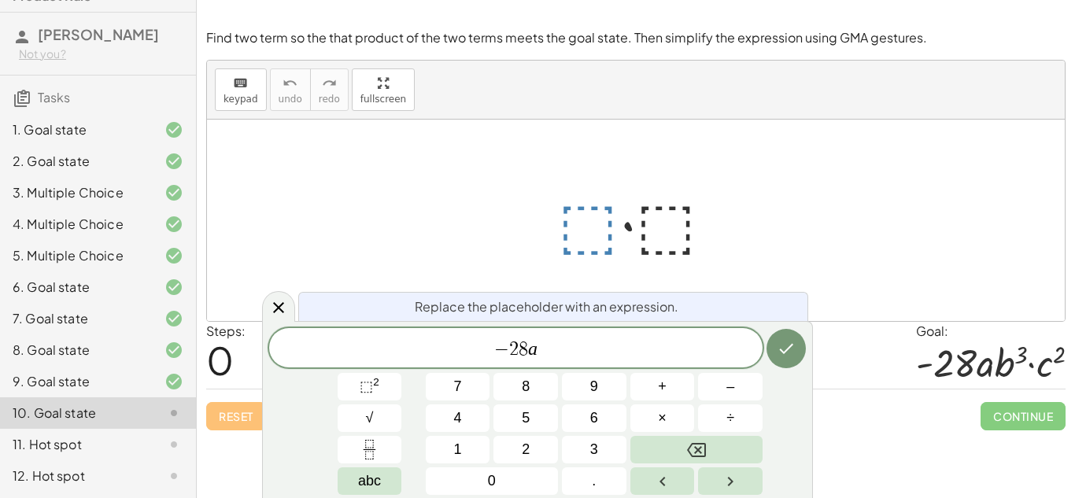
scroll to position [16, 0]
click at [374, 386] on sup "2" at bounding box center [376, 382] width 6 height 12
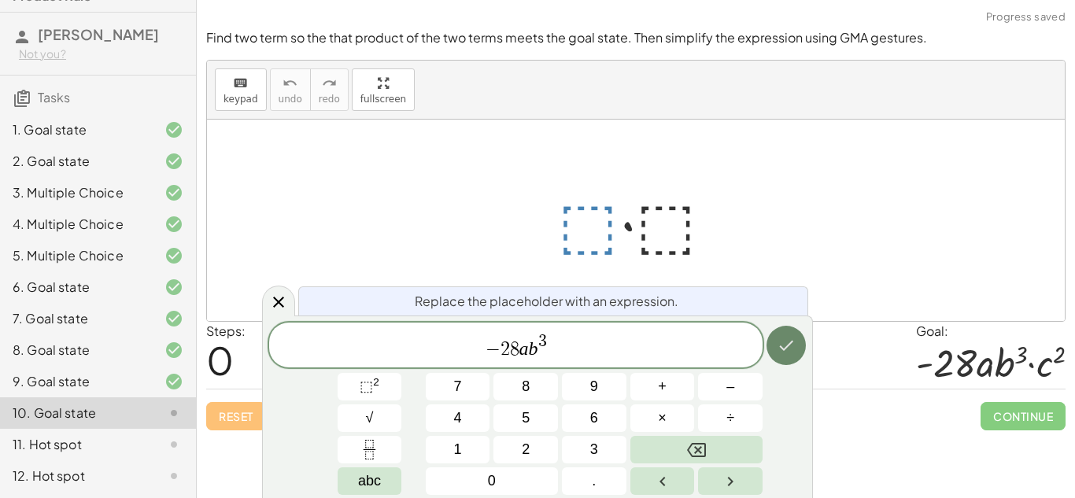
click at [795, 352] on icon "Done" at bounding box center [785, 345] width 19 height 19
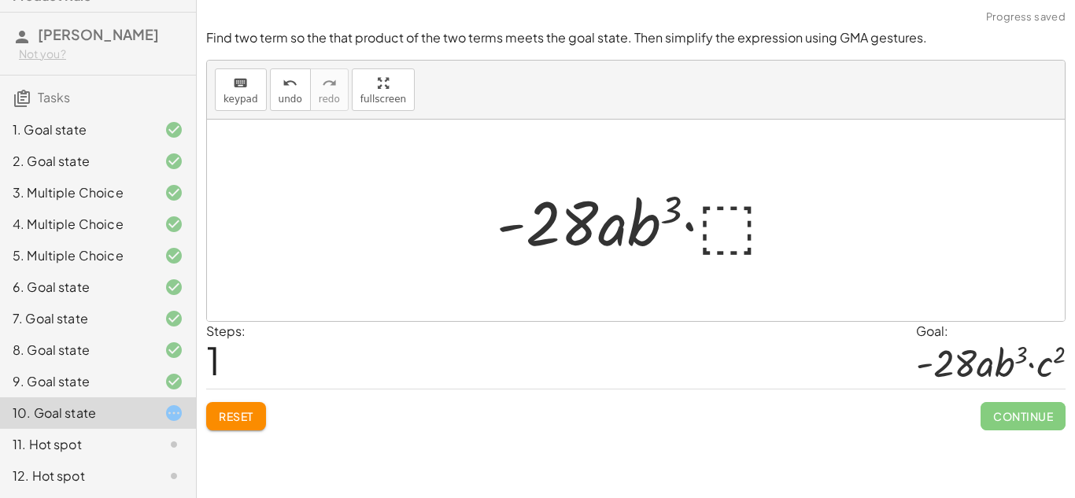
click at [730, 223] on div at bounding box center [642, 220] width 307 height 81
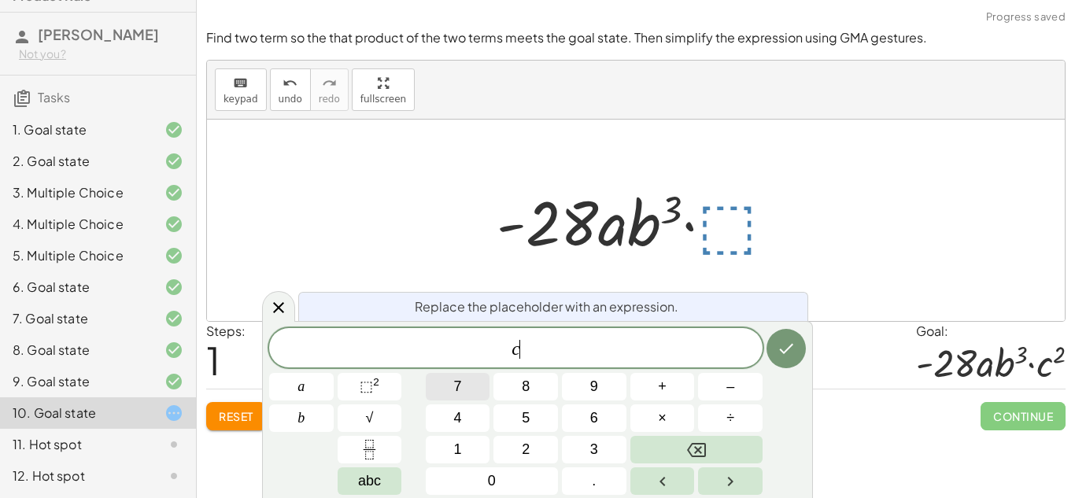
scroll to position [17, 0]
click at [367, 387] on span "⬚" at bounding box center [366, 386] width 13 height 16
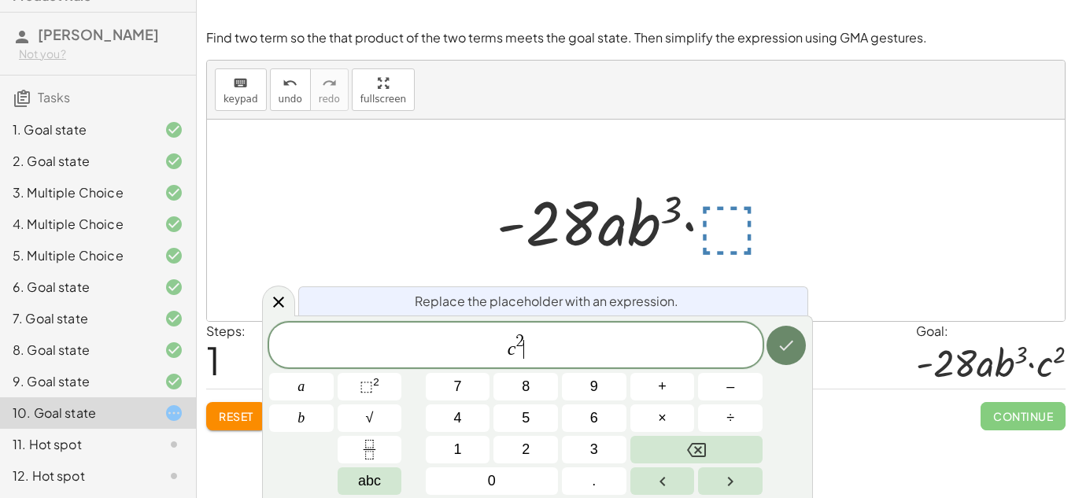
click at [787, 348] on icon "Done" at bounding box center [785, 345] width 19 height 19
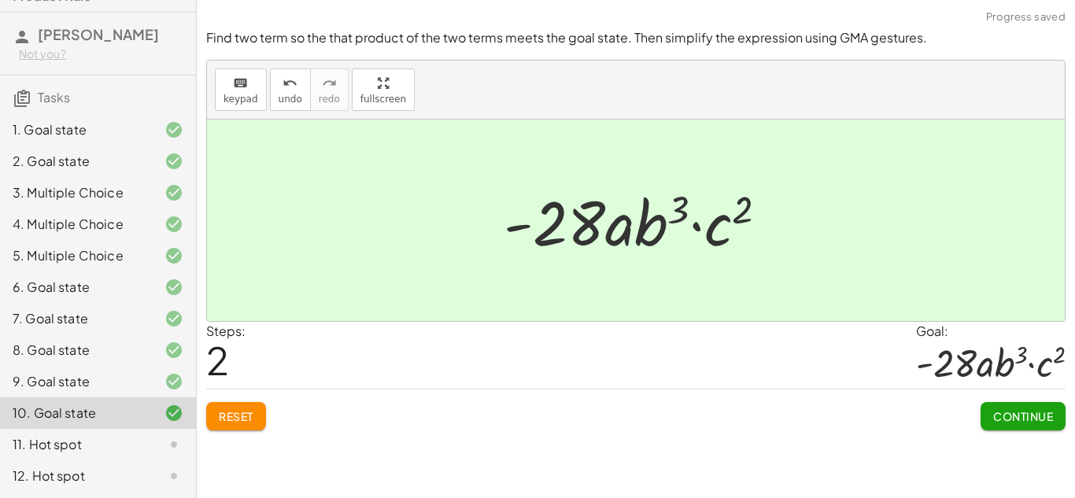
click at [1016, 418] on span "Continue" at bounding box center [1023, 416] width 60 height 14
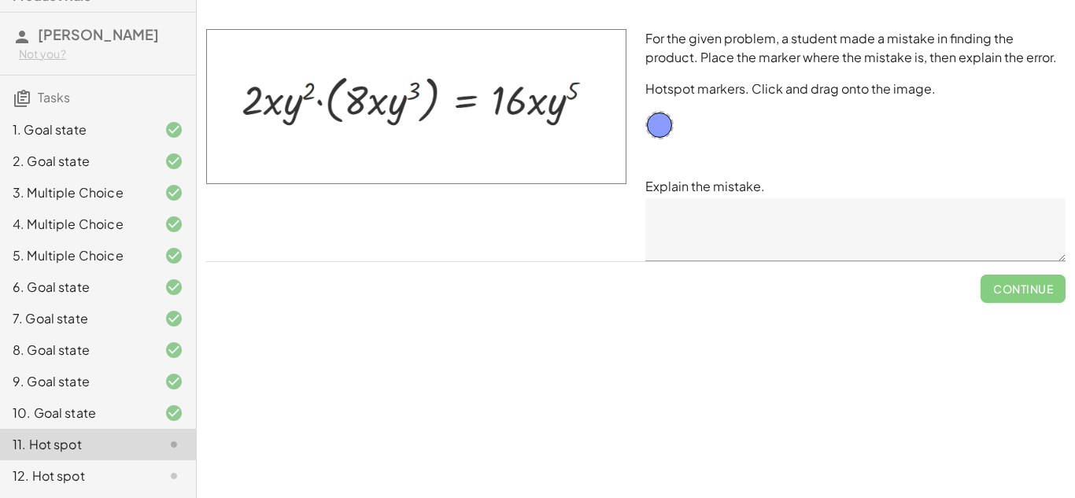
click at [540, 102] on img at bounding box center [416, 106] width 420 height 155
drag, startPoint x: 665, startPoint y: 135, endPoint x: 544, endPoint y: 114, distance: 123.0
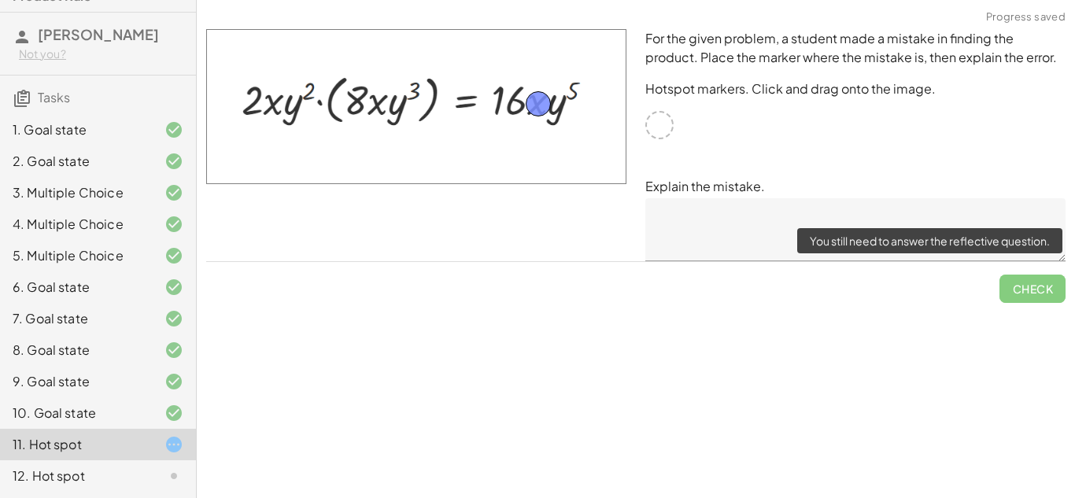
click at [1037, 289] on span "Check" at bounding box center [1032, 282] width 66 height 41
click at [1024, 290] on span "Check" at bounding box center [1032, 282] width 66 height 41
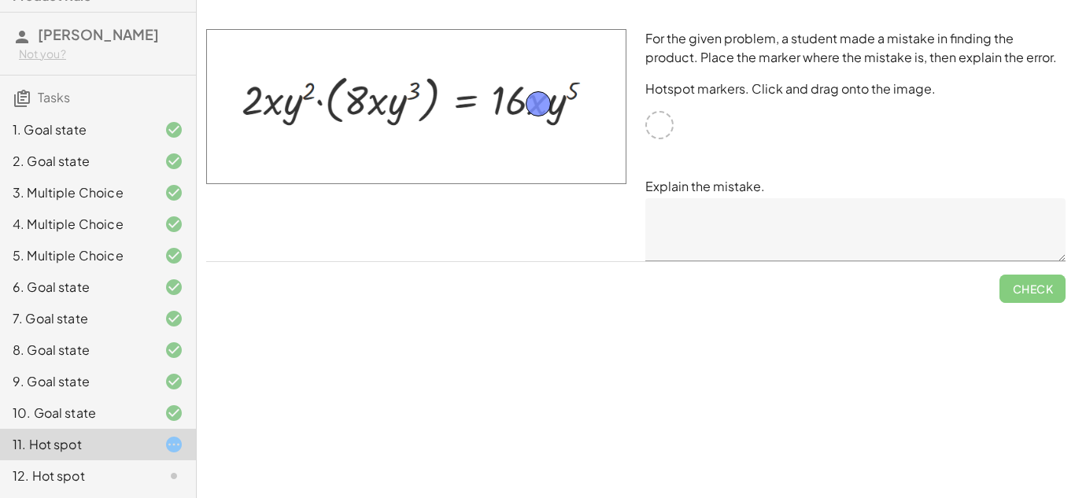
click at [714, 225] on textarea at bounding box center [855, 229] width 420 height 63
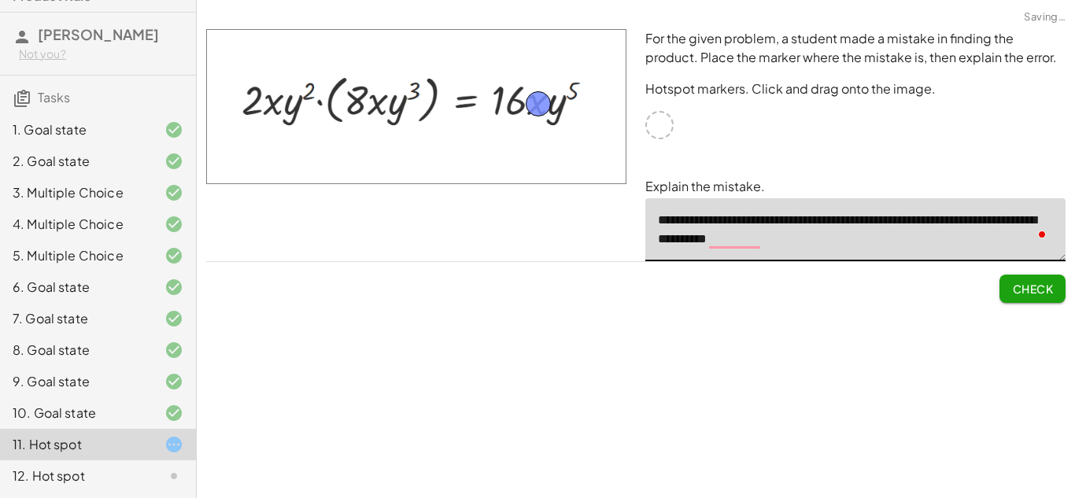
click at [1037, 289] on span "Check" at bounding box center [1032, 289] width 41 height 14
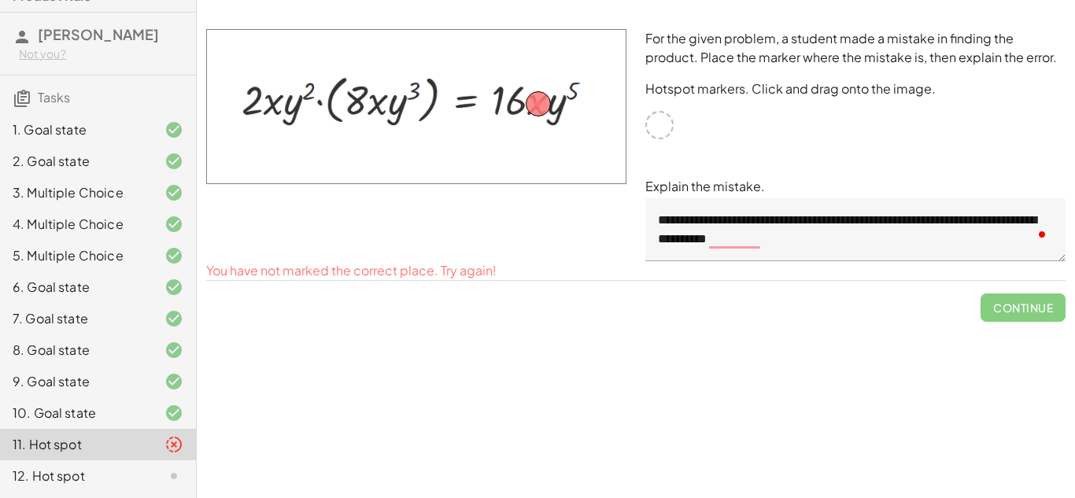
click at [795, 246] on textarea "**********" at bounding box center [855, 229] width 420 height 63
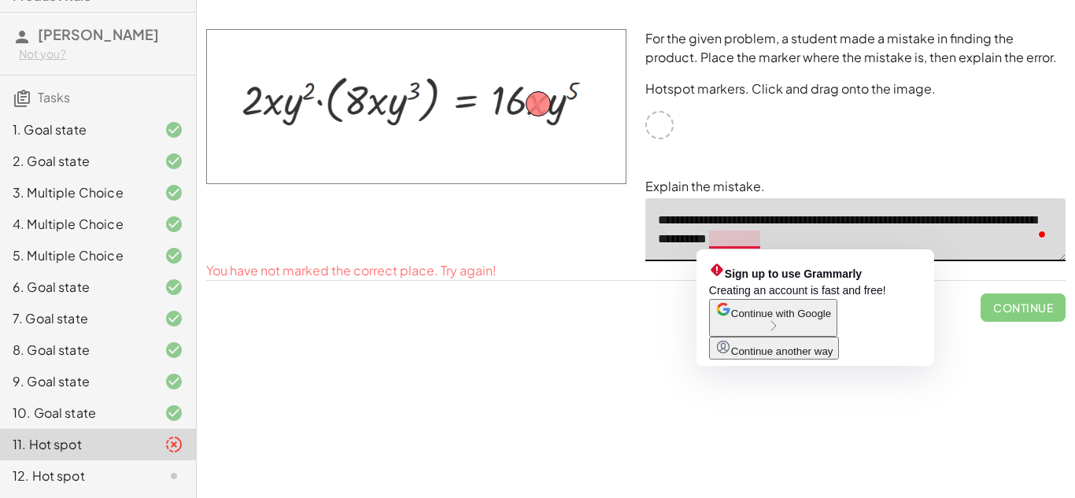
click at [738, 242] on textarea "**********" at bounding box center [855, 229] width 420 height 63
click at [752, 242] on textarea "**********" at bounding box center [855, 229] width 420 height 63
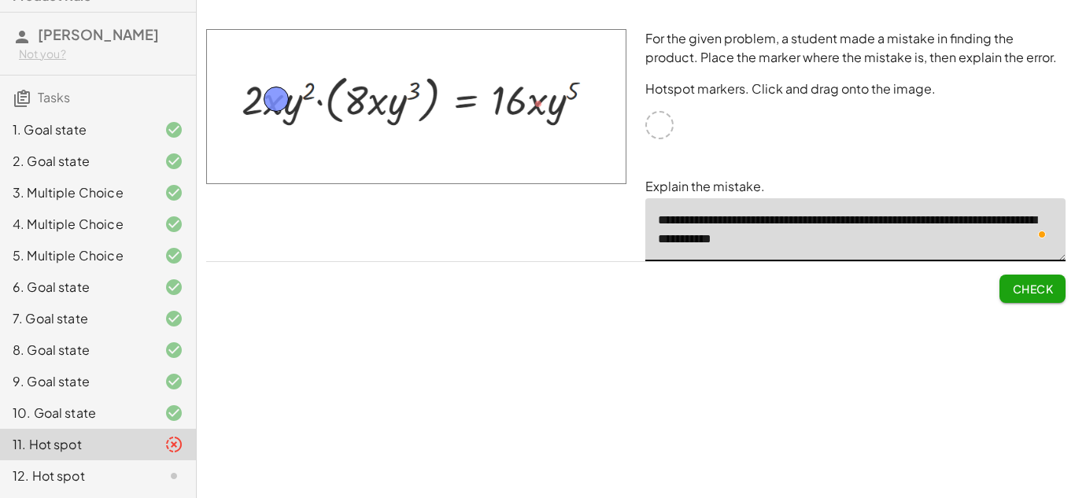
drag, startPoint x: 533, startPoint y: 105, endPoint x: 268, endPoint y: 101, distance: 264.4
drag, startPoint x: 269, startPoint y: 101, endPoint x: 369, endPoint y: 105, distance: 100.0
drag, startPoint x: 369, startPoint y: 105, endPoint x: 268, endPoint y: 111, distance: 100.9
drag, startPoint x: 281, startPoint y: 111, endPoint x: 381, endPoint y: 109, distance: 99.9
type textarea "**********"
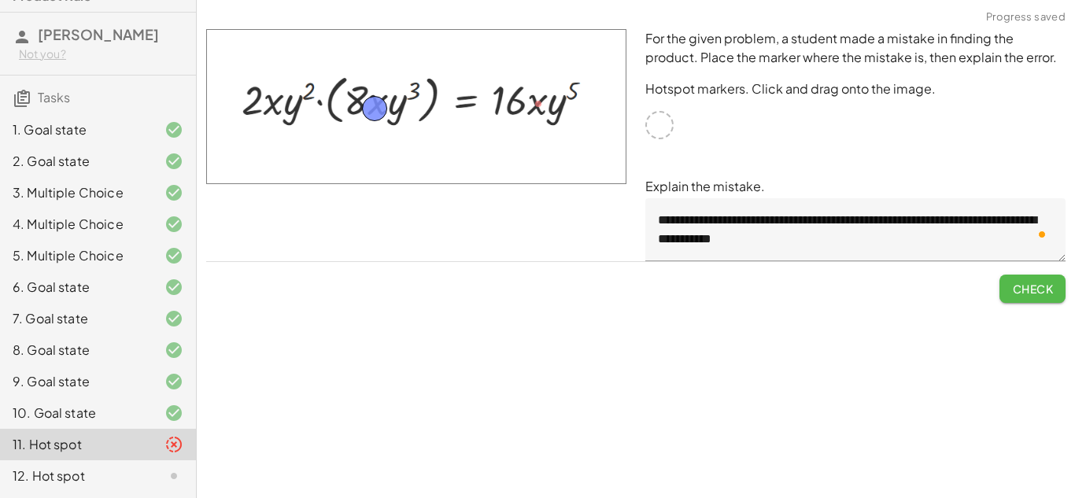
click at [1031, 293] on span "Check" at bounding box center [1032, 289] width 41 height 14
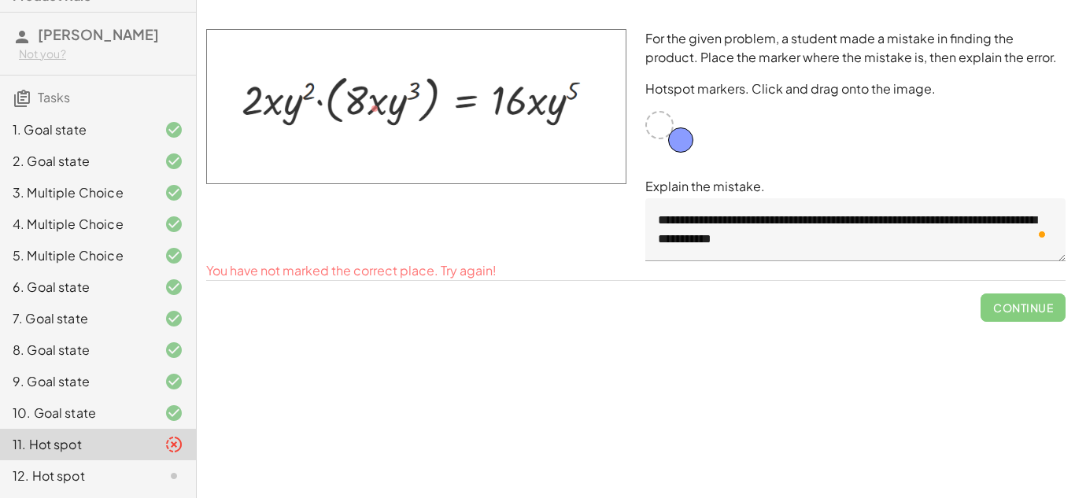
drag, startPoint x: 369, startPoint y: 110, endPoint x: 661, endPoint y: 133, distance: 292.8
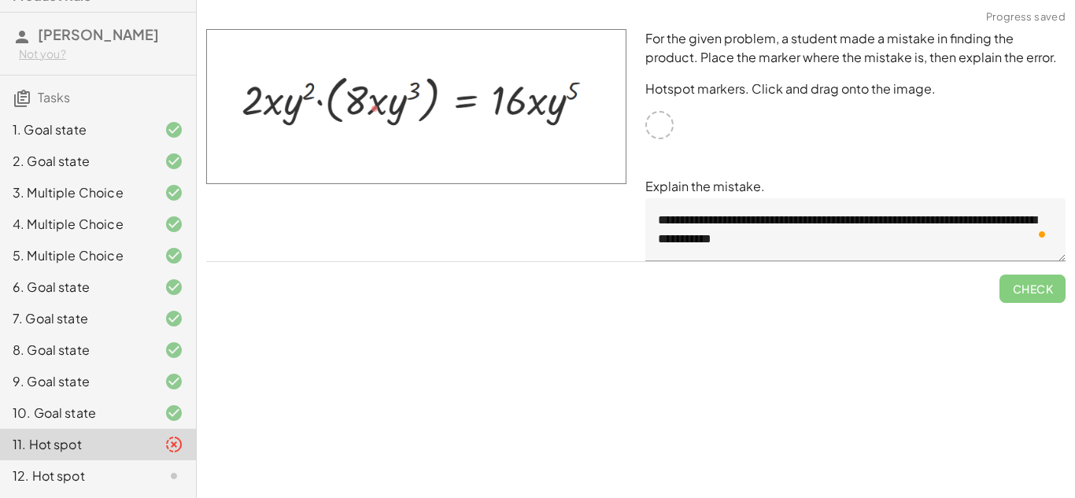
drag, startPoint x: 376, startPoint y: 109, endPoint x: 290, endPoint y: 101, distance: 86.9
click at [290, 101] on img at bounding box center [416, 106] width 420 height 155
drag, startPoint x: 662, startPoint y: 125, endPoint x: 631, endPoint y: 121, distance: 31.7
click at [631, 121] on div "**********" at bounding box center [636, 145] width 878 height 251
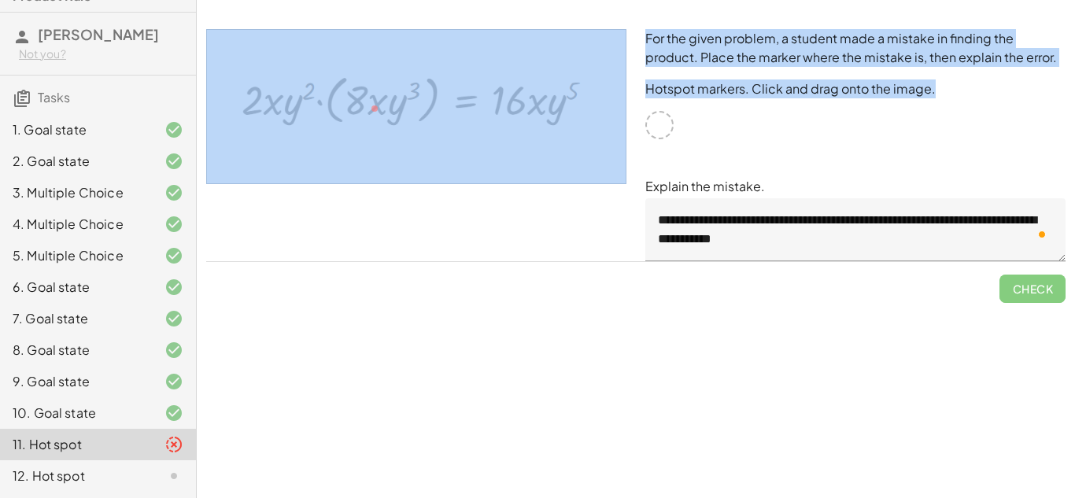
click at [430, 111] on img at bounding box center [416, 106] width 420 height 155
click at [406, 149] on img at bounding box center [416, 106] width 420 height 155
drag, startPoint x: 374, startPoint y: 105, endPoint x: 563, endPoint y: 112, distance: 188.9
click at [563, 112] on img at bounding box center [416, 106] width 420 height 155
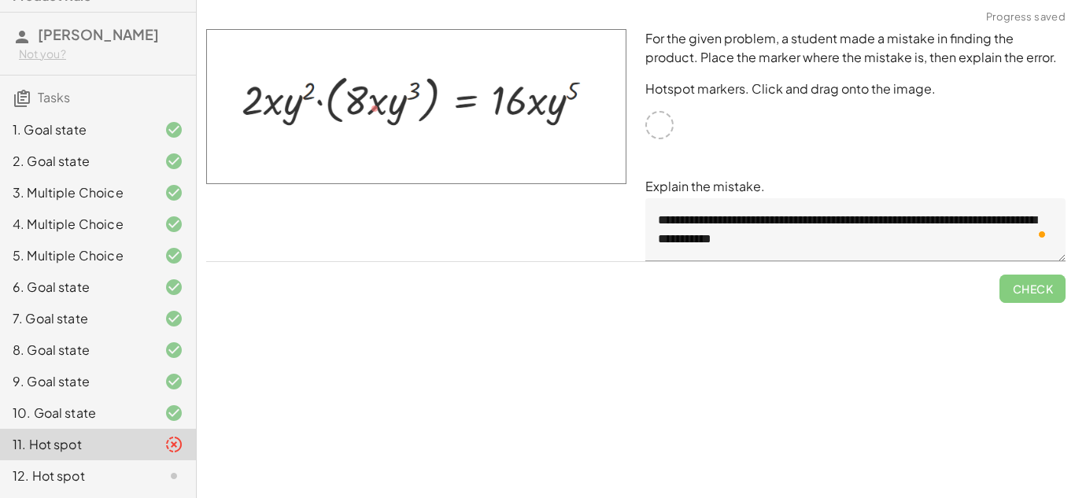
click at [571, 339] on div "Simplify. keyboard keypad undo undo redo redo fullscreen · x 4 · x 10 · x · x (…" at bounding box center [636, 249] width 878 height 498
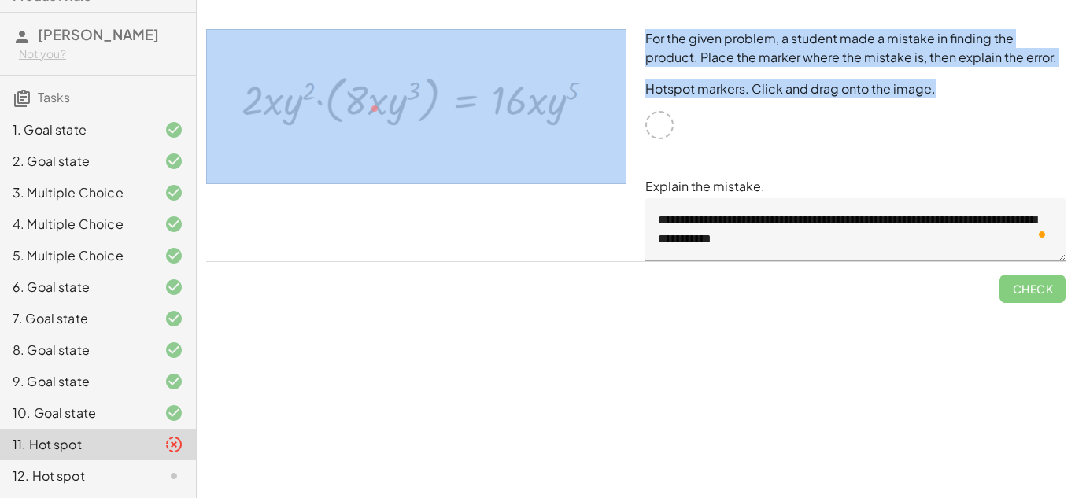
drag, startPoint x: 655, startPoint y: 131, endPoint x: 577, endPoint y: 105, distance: 81.9
click at [577, 105] on div "**********" at bounding box center [636, 145] width 878 height 251
click at [551, 103] on img at bounding box center [416, 106] width 420 height 155
click at [520, 124] on img at bounding box center [416, 106] width 420 height 155
drag, startPoint x: 374, startPoint y: 108, endPoint x: 516, endPoint y: 100, distance: 141.8
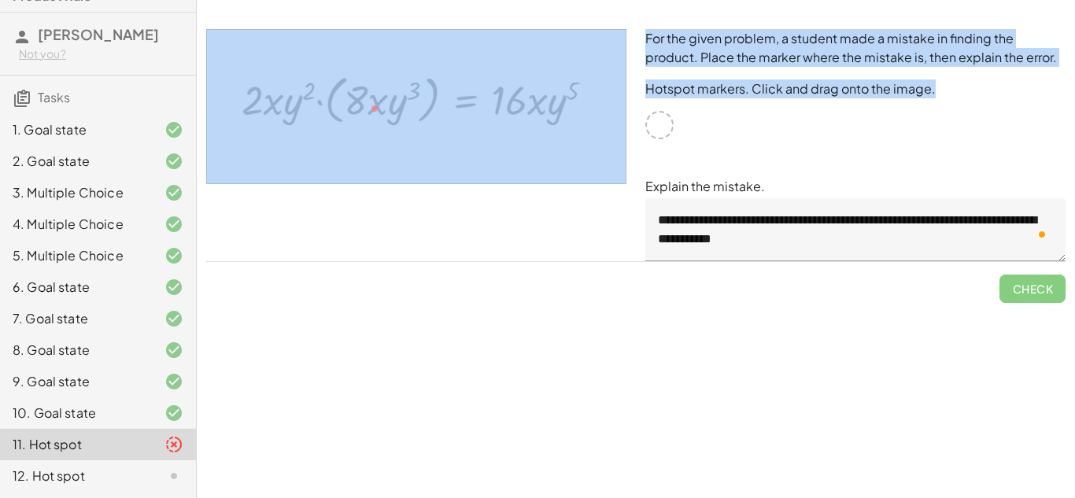
click at [516, 100] on img at bounding box center [416, 106] width 420 height 155
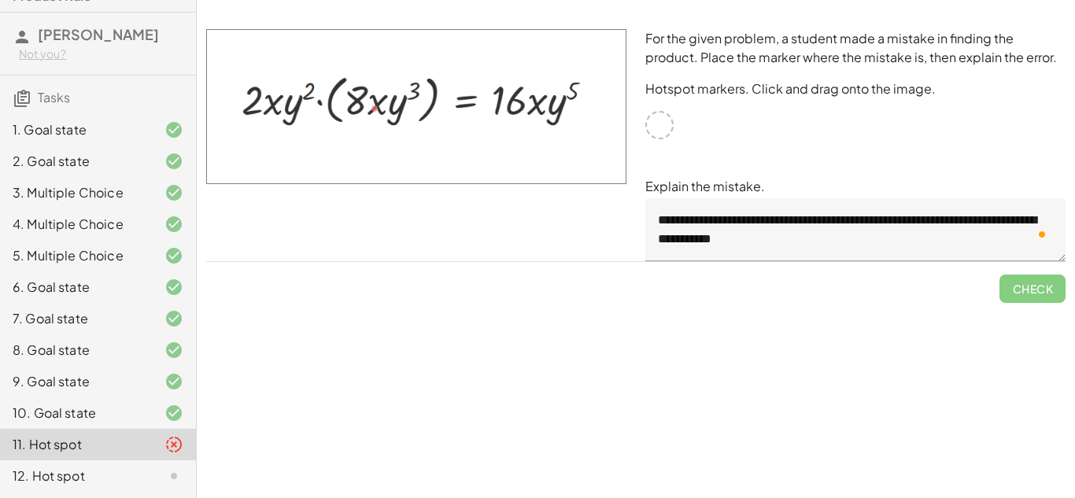
click at [534, 200] on div at bounding box center [416, 145] width 439 height 251
click at [72, 404] on div "10. Goal state" at bounding box center [76, 413] width 127 height 19
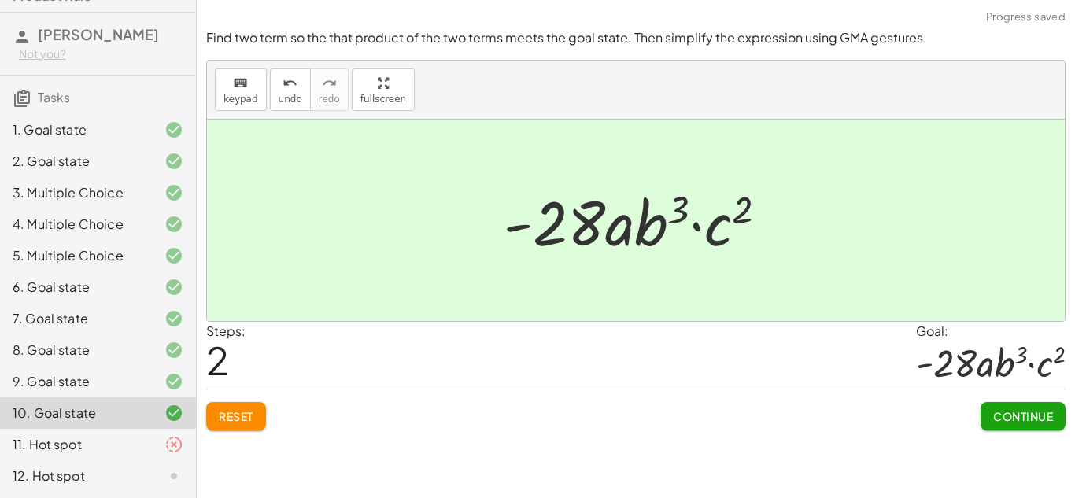
click at [87, 441] on div "11. Hot spot" at bounding box center [76, 444] width 127 height 19
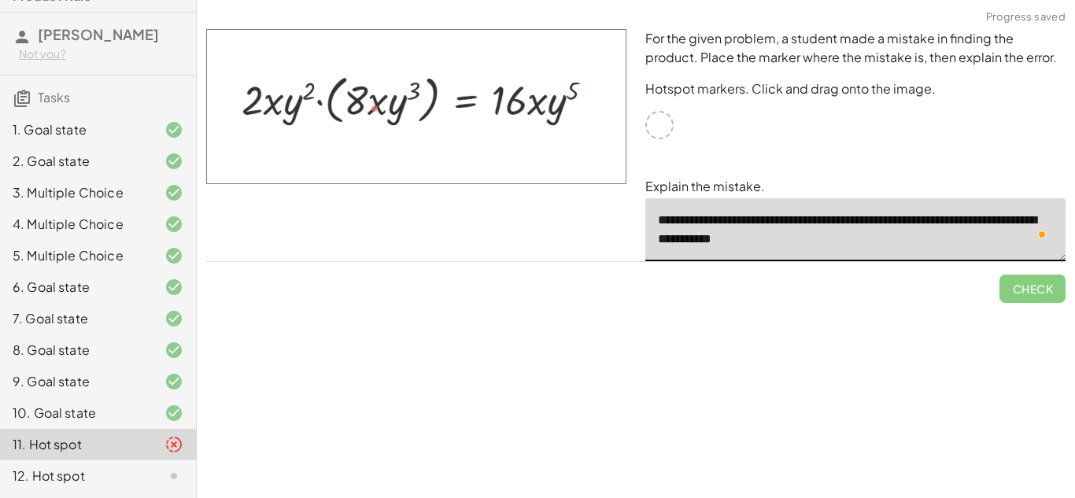
click at [893, 242] on textarea "**********" at bounding box center [855, 229] width 420 height 63
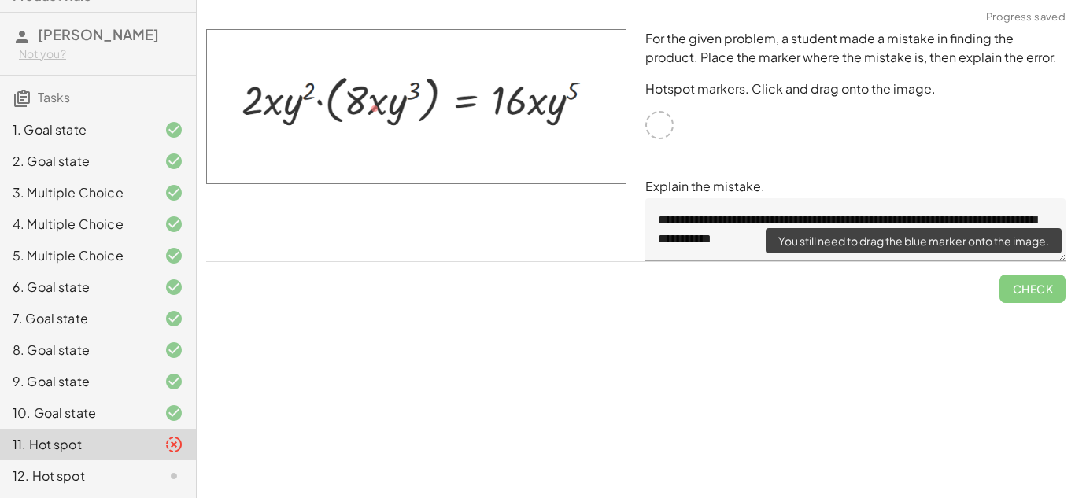
click at [1047, 290] on span "Check" at bounding box center [1032, 282] width 66 height 41
click at [1006, 288] on span "Check" at bounding box center [1032, 282] width 66 height 41
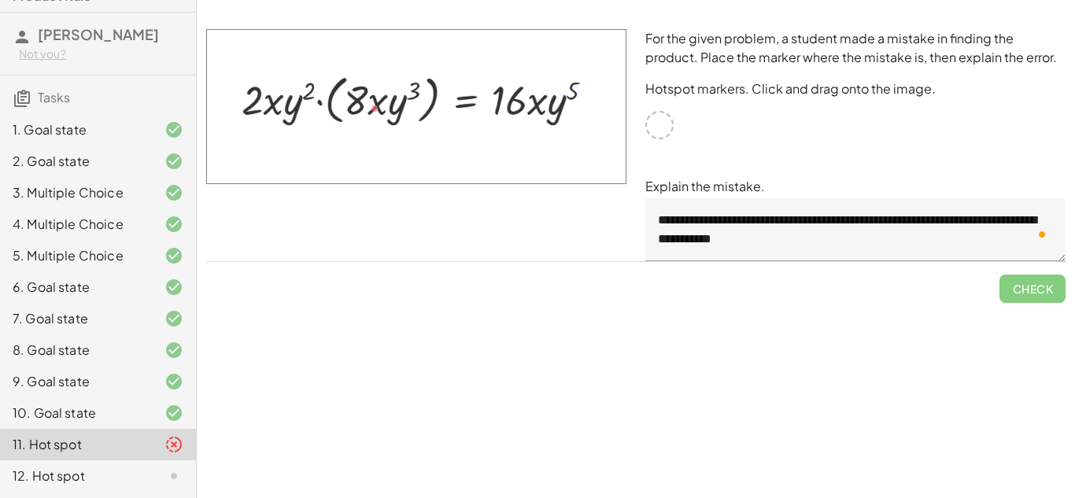
drag, startPoint x: 374, startPoint y: 101, endPoint x: 585, endPoint y: 77, distance: 213.0
click at [585, 77] on img at bounding box center [416, 106] width 420 height 155
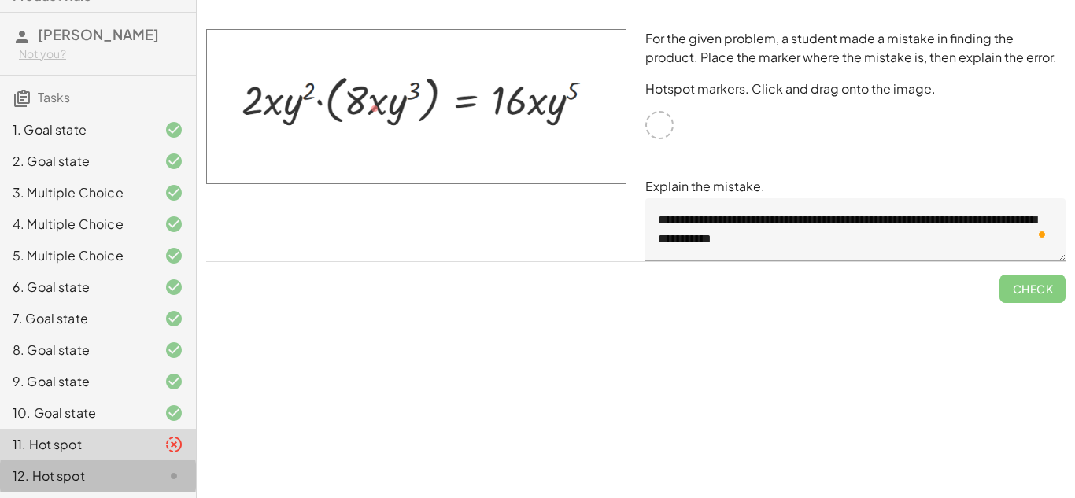
click at [144, 480] on div at bounding box center [161, 476] width 44 height 19
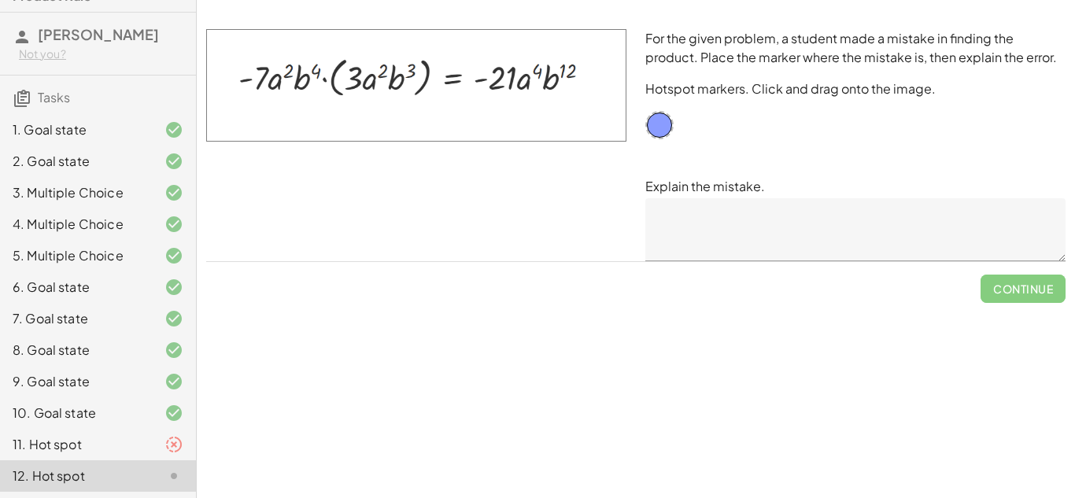
click at [75, 434] on div "11. Hot spot" at bounding box center [98, 444] width 196 height 31
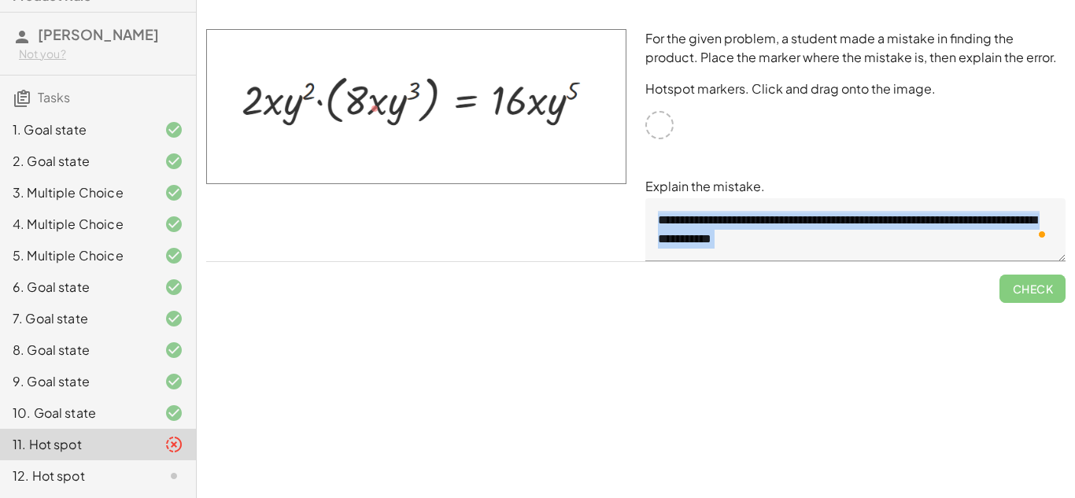
drag, startPoint x: 1074, startPoint y: 319, endPoint x: 1073, endPoint y: 175, distance: 144.0
click at [1073, 175] on div "Simplify. keyboard keypad undo undo redo redo fullscreen · x 4 · x 10 · x · x (…" at bounding box center [636, 249] width 878 height 498
click at [939, 139] on div "**********" at bounding box center [855, 145] width 439 height 251
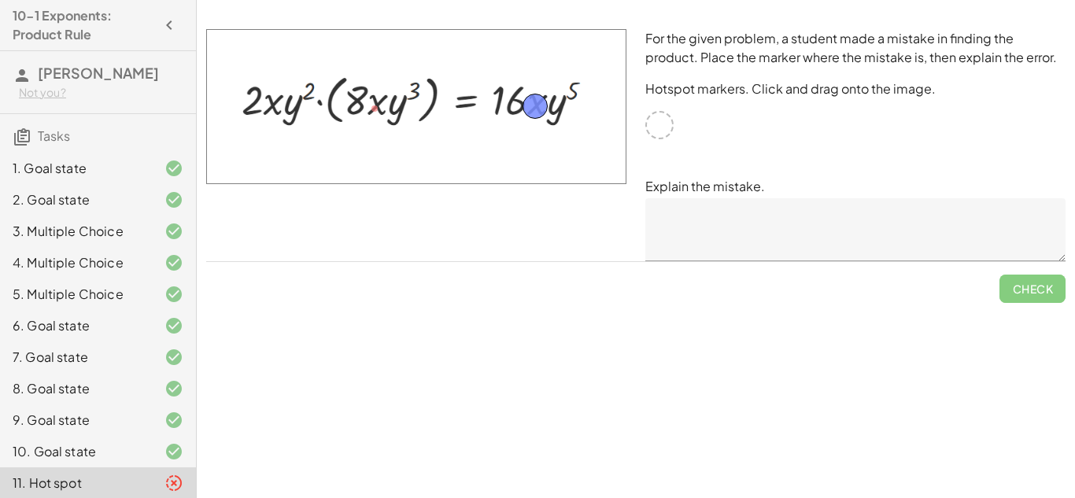
drag, startPoint x: 662, startPoint y: 121, endPoint x: 537, endPoint y: 102, distance: 126.5
click at [1022, 284] on span "Check" at bounding box center [1032, 289] width 41 height 14
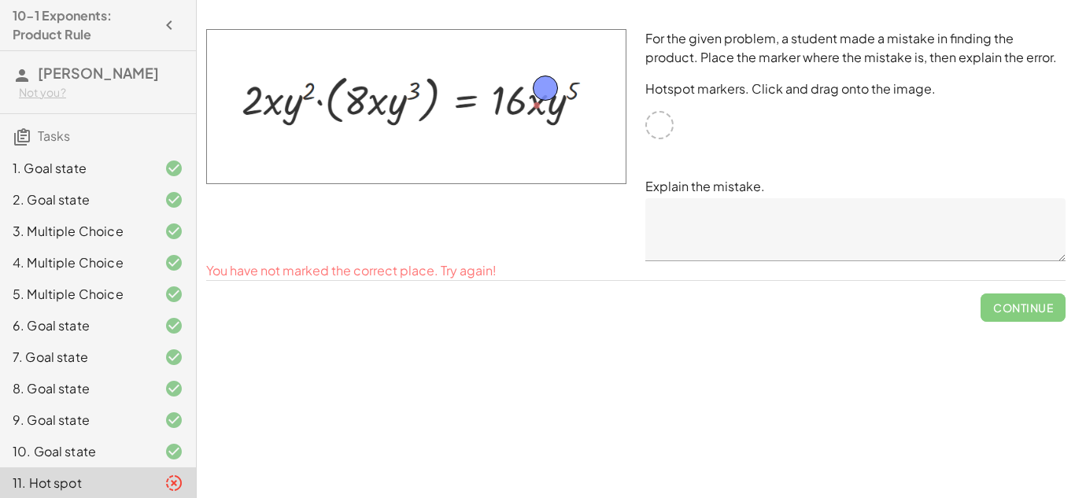
drag, startPoint x: 534, startPoint y: 105, endPoint x: 544, endPoint y: 87, distance: 19.7
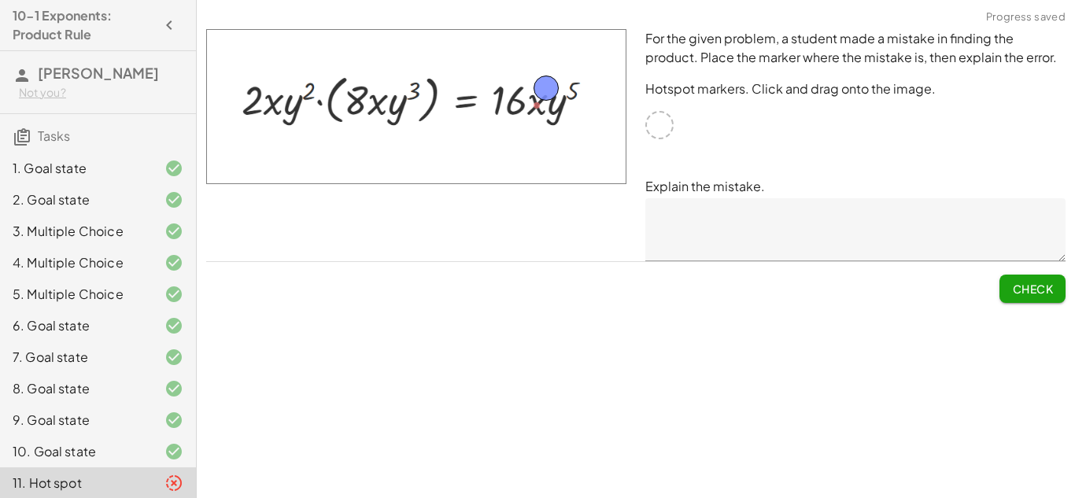
click at [1041, 290] on span "Check" at bounding box center [1032, 289] width 41 height 14
click at [1041, 290] on span "Continue" at bounding box center [1023, 289] width 60 height 14
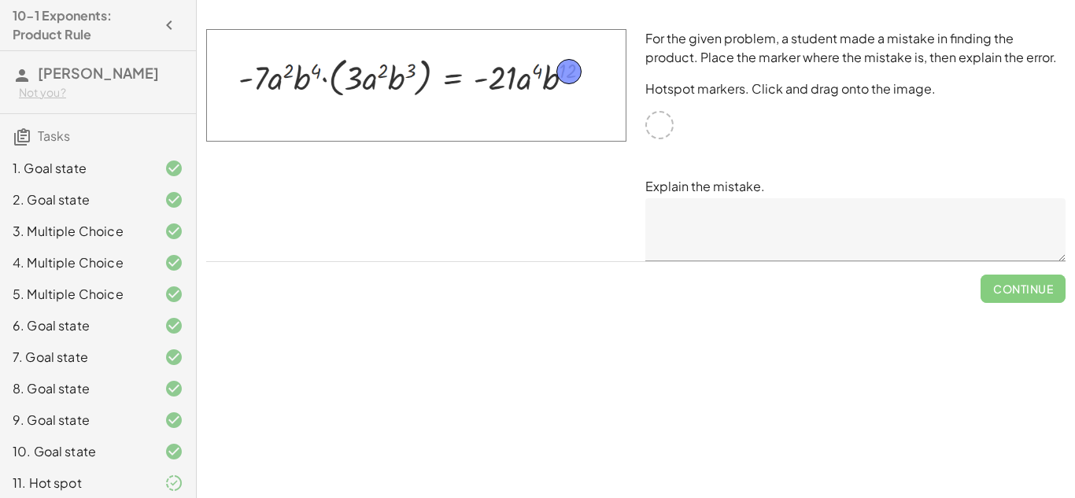
drag, startPoint x: 653, startPoint y: 116, endPoint x: 563, endPoint y: 63, distance: 105.1
click at [742, 240] on textarea at bounding box center [855, 229] width 420 height 63
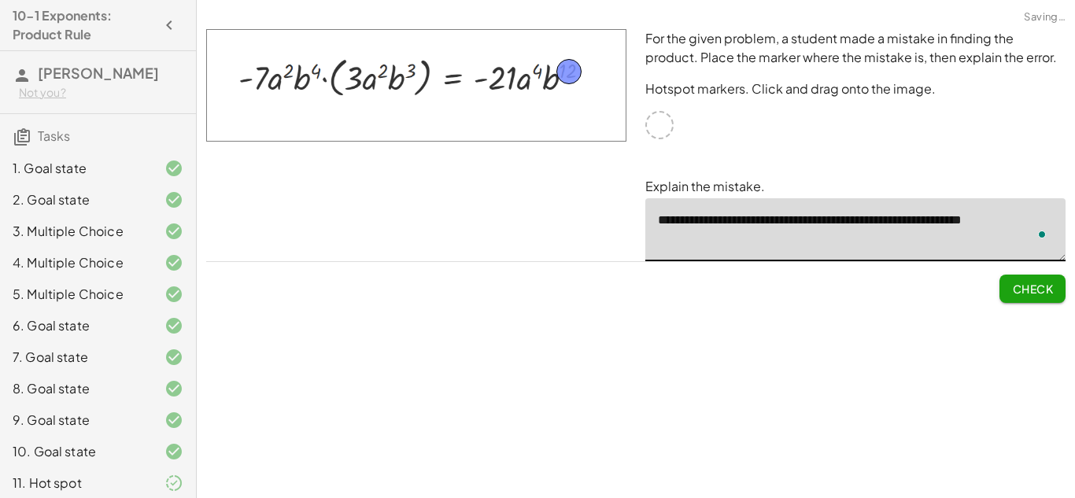
type textarea "**********"
click at [863, 343] on div "Simplify. keyboard keypad undo undo redo redo fullscreen × Steps: 3 Reset Conti…" at bounding box center [636, 249] width 878 height 498
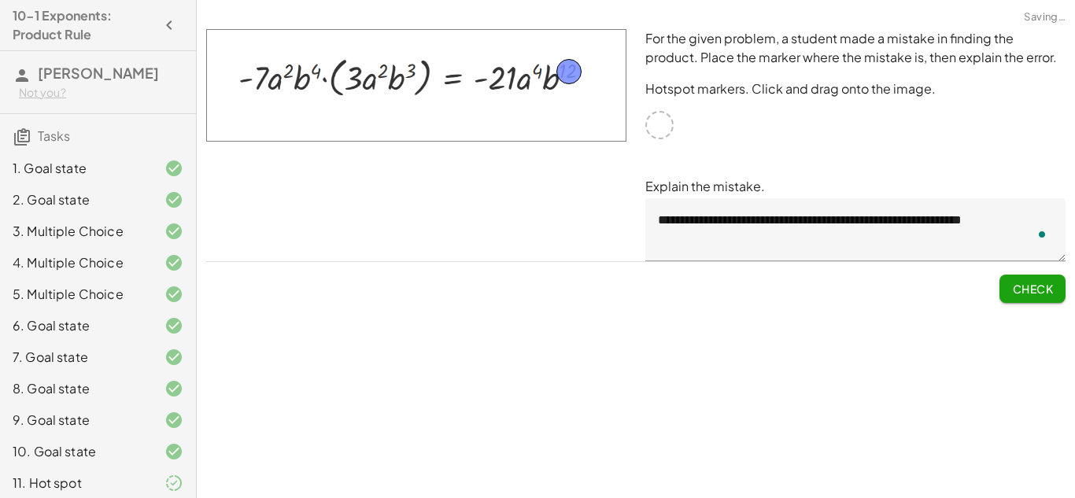
click at [1026, 296] on button "Check" at bounding box center [1032, 289] width 66 height 28
click at [1018, 293] on span "Continue" at bounding box center [1023, 289] width 60 height 14
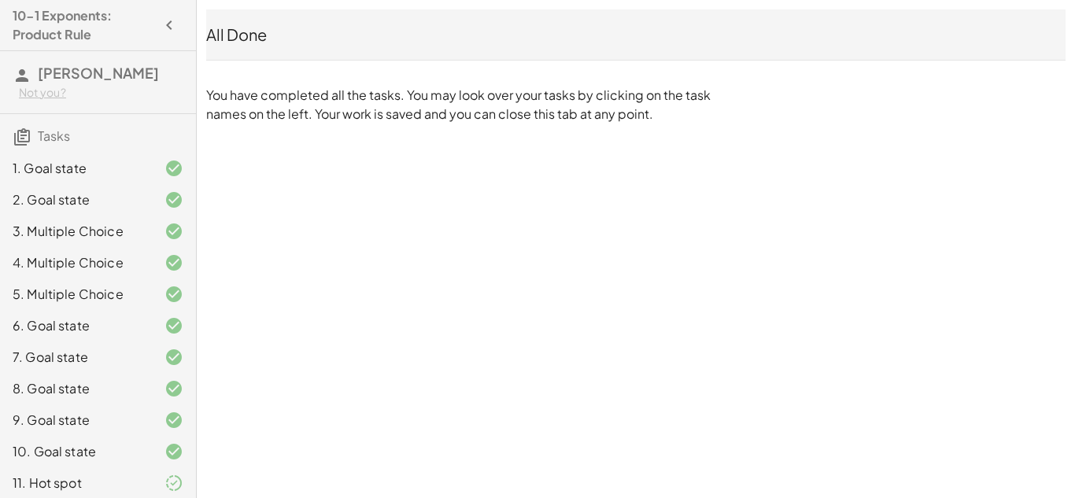
scroll to position [39, 0]
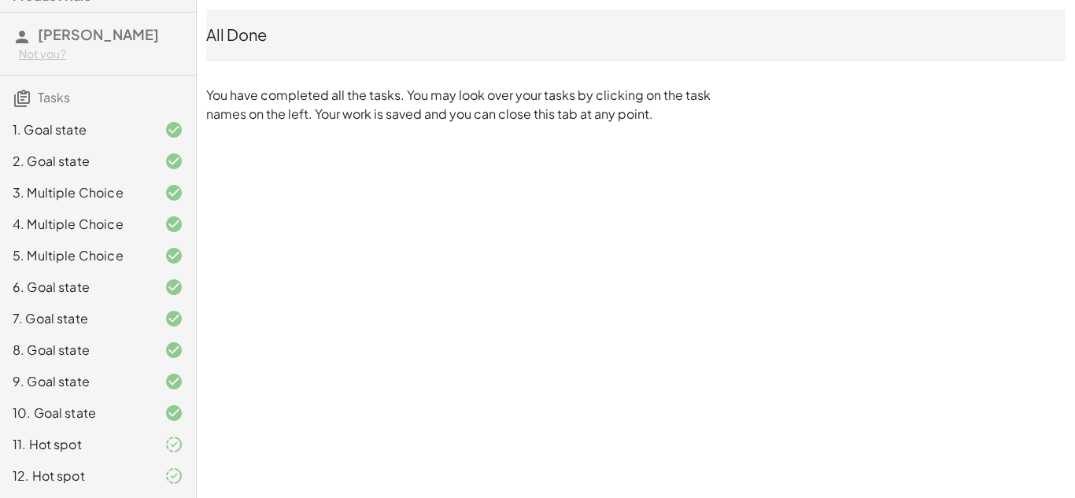
click at [0, 0] on div "10-1 Exponents: Product Rule [PERSON_NAME] Not you? Tasks 1. Goal state 2. Goal…" at bounding box center [0, 0] width 0 height 0
